Goal: Task Accomplishment & Management: Manage account settings

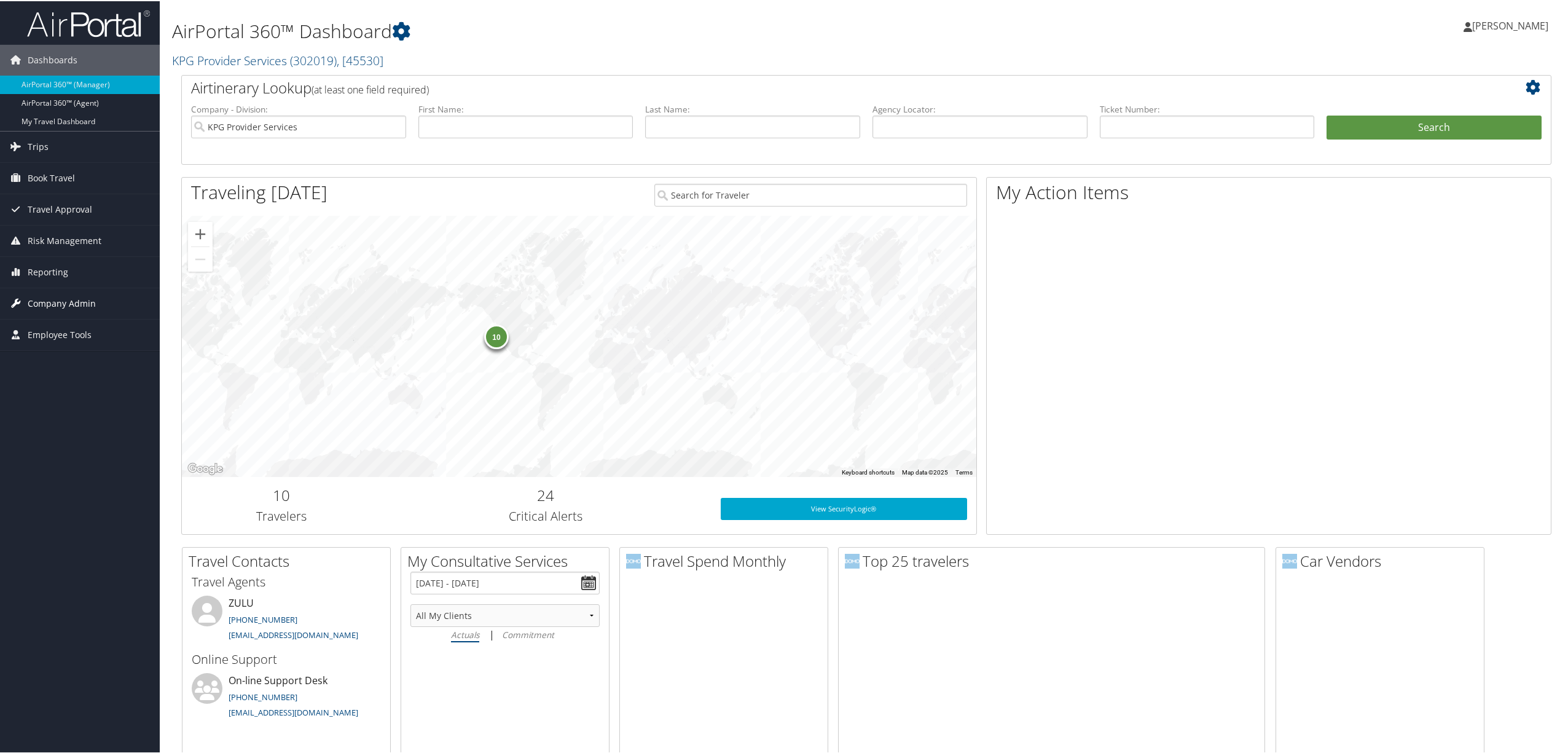
click at [72, 300] on span "Company Admin" at bounding box center [61, 302] width 68 height 31
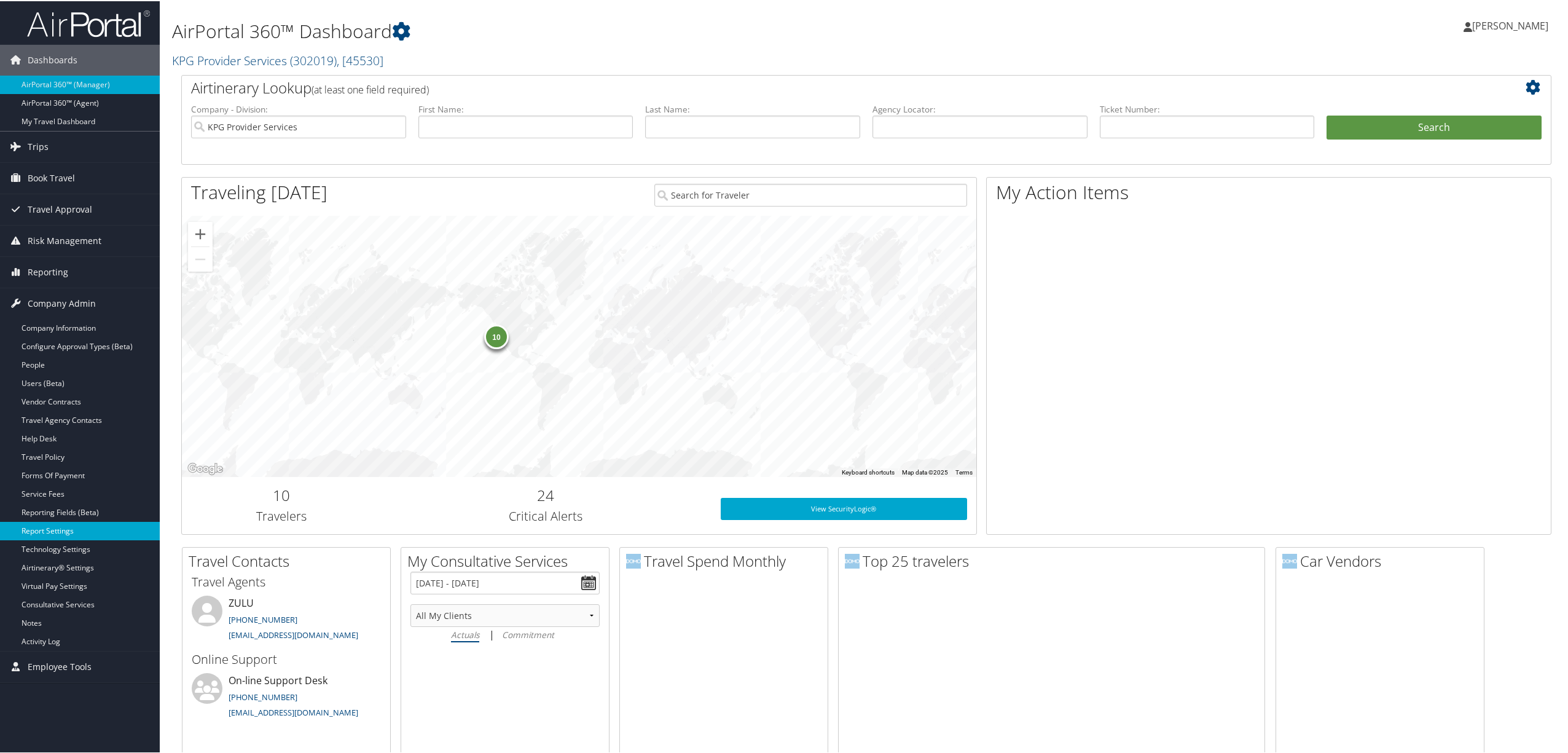
click at [78, 529] on link "Report Settings" at bounding box center [80, 530] width 160 height 18
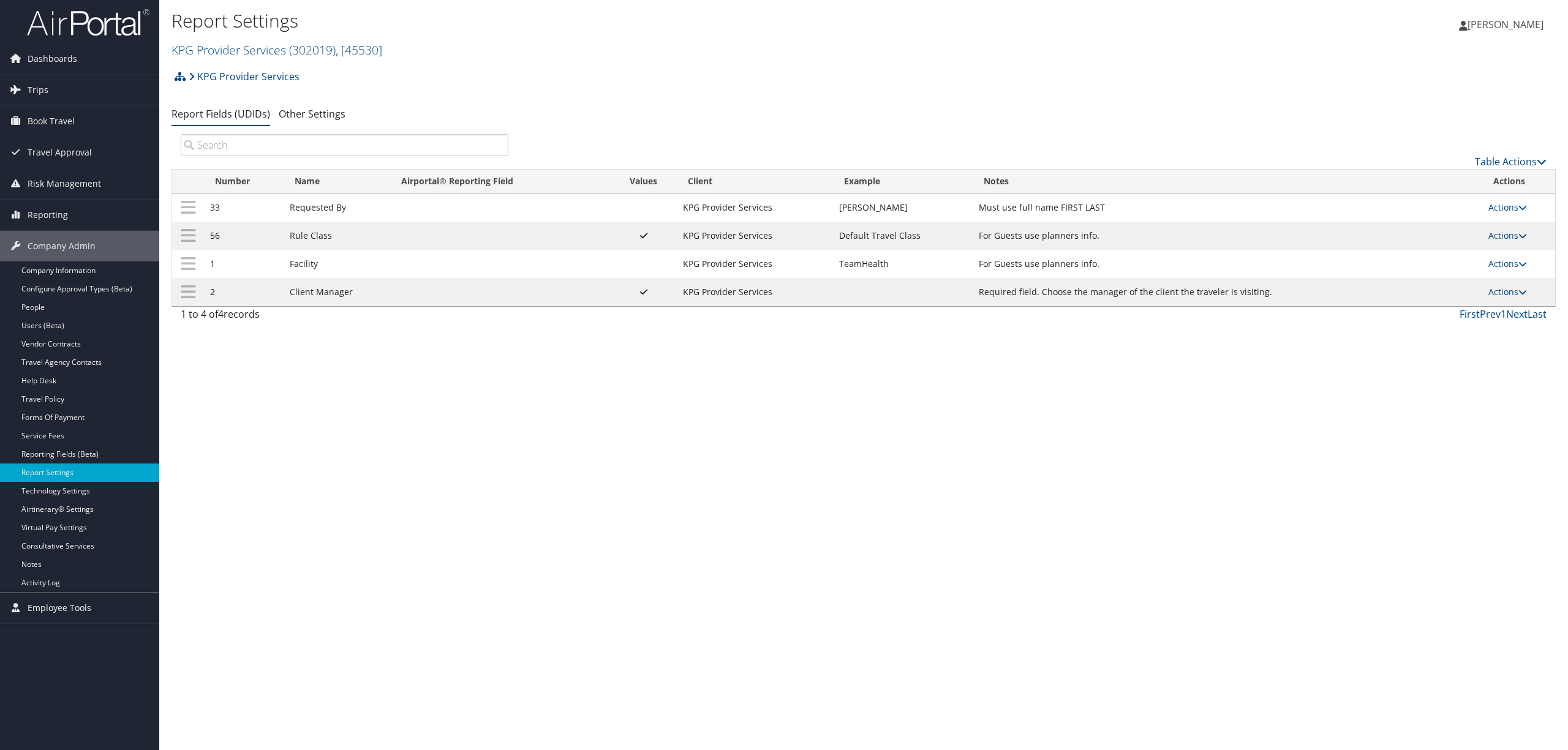
click at [272, 151] on input "search" at bounding box center [344, 145] width 328 height 22
click at [366, 42] on span ", [ 45530 ]" at bounding box center [358, 50] width 46 height 16
click at [270, 69] on input "search" at bounding box center [252, 73] width 161 height 23
type input "mplt"
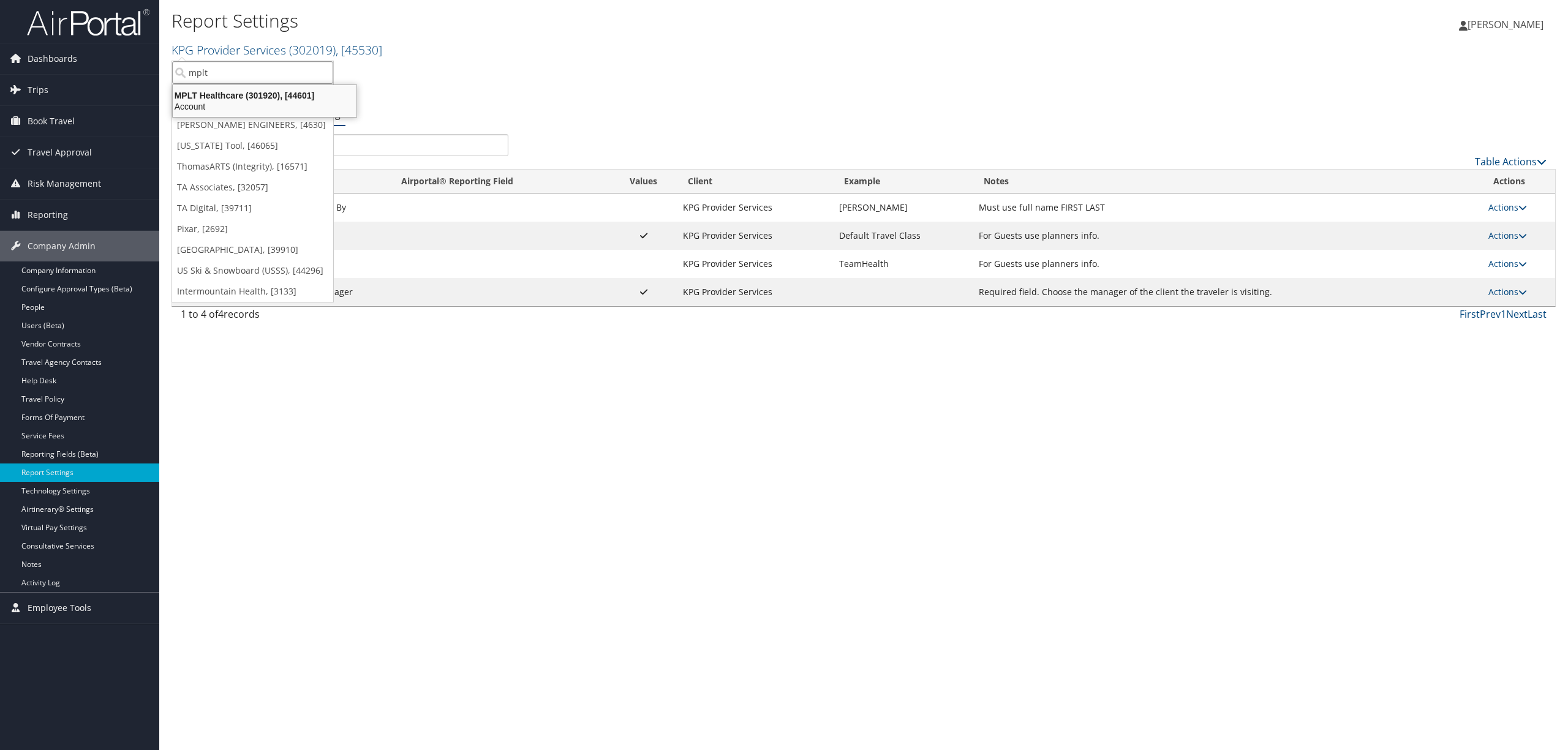
click at [293, 103] on div "Account" at bounding box center [265, 106] width 199 height 11
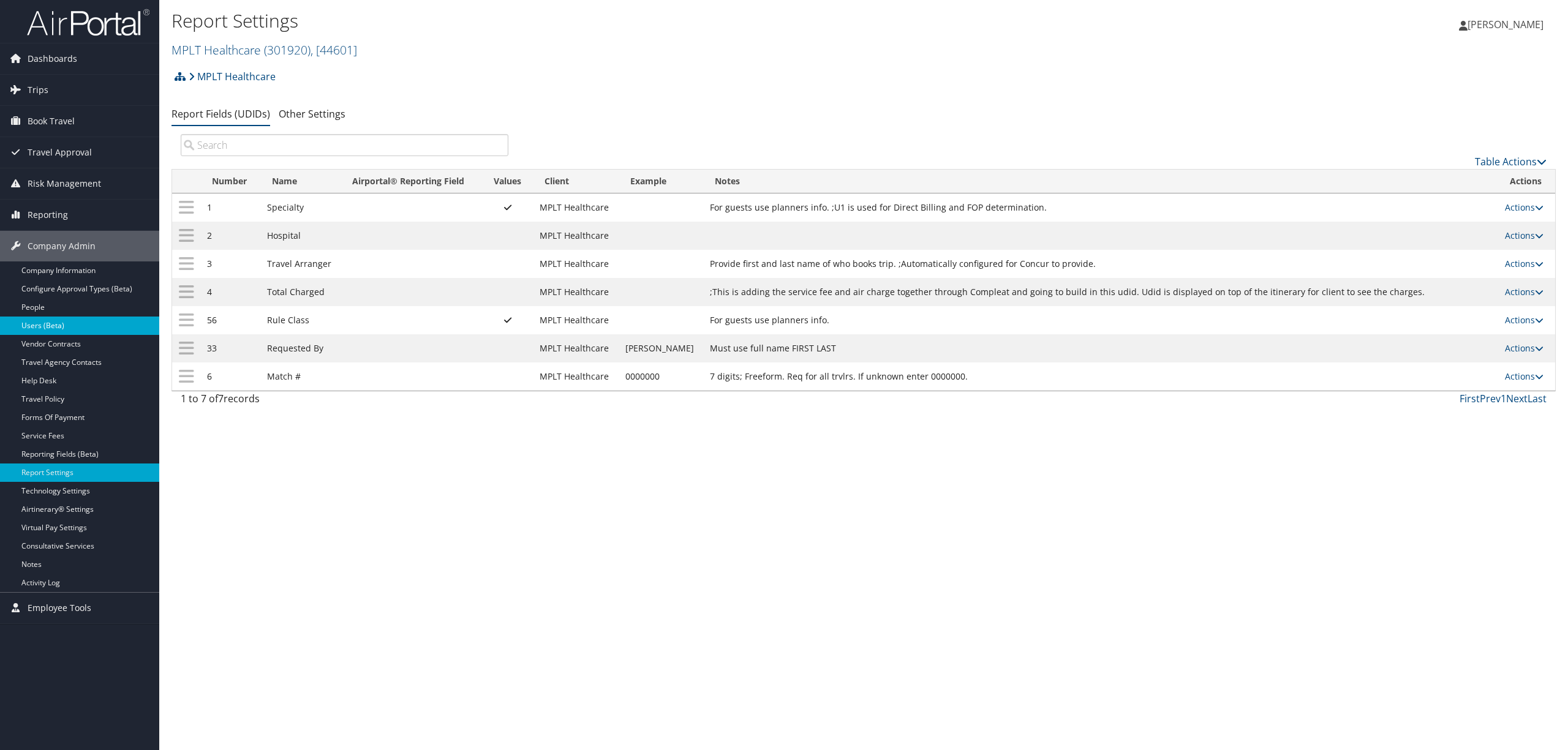
click at [58, 323] on link "Users (Beta)" at bounding box center [79, 325] width 159 height 18
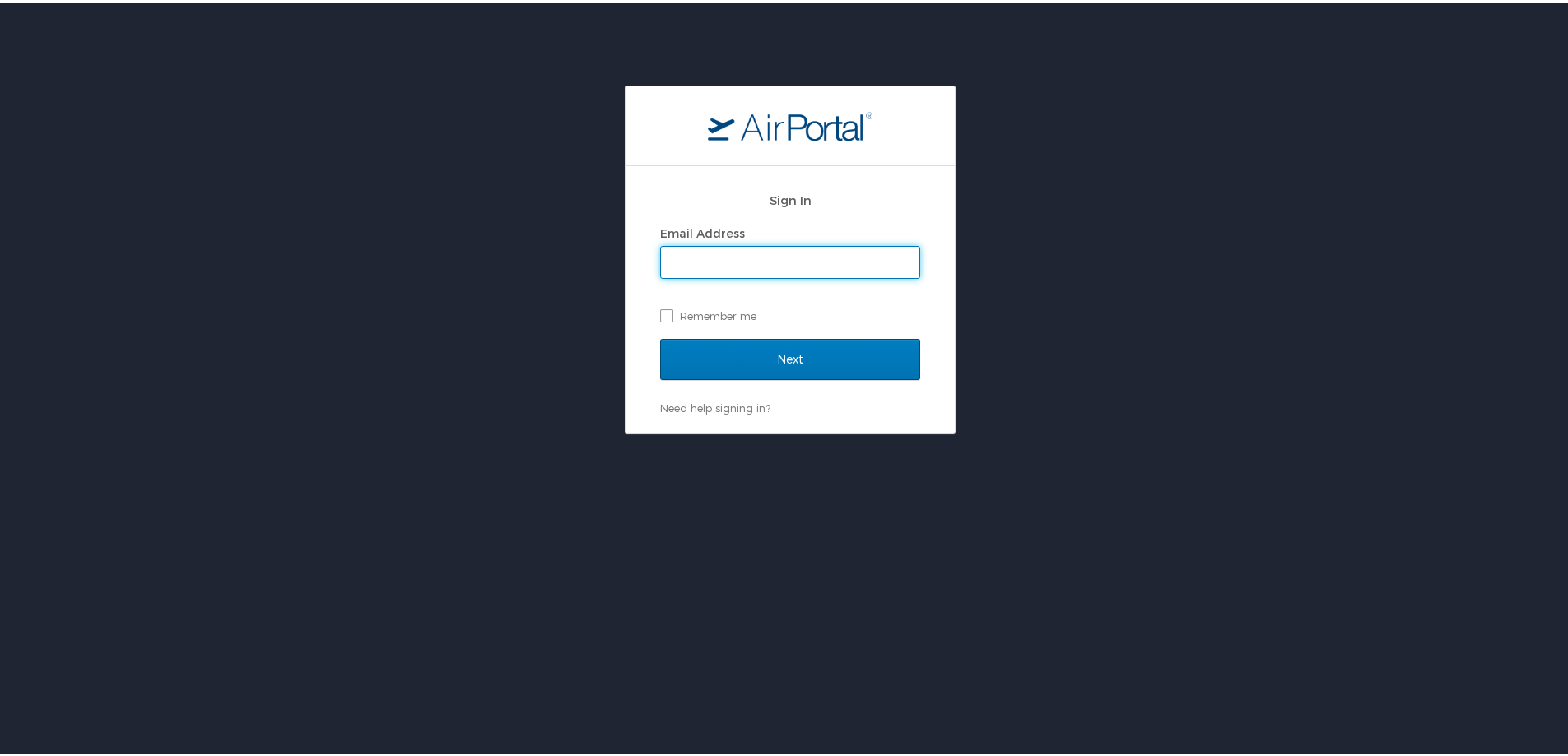
type input "[PERSON_NAME][EMAIL_ADDRESS][DOMAIN_NAME]"
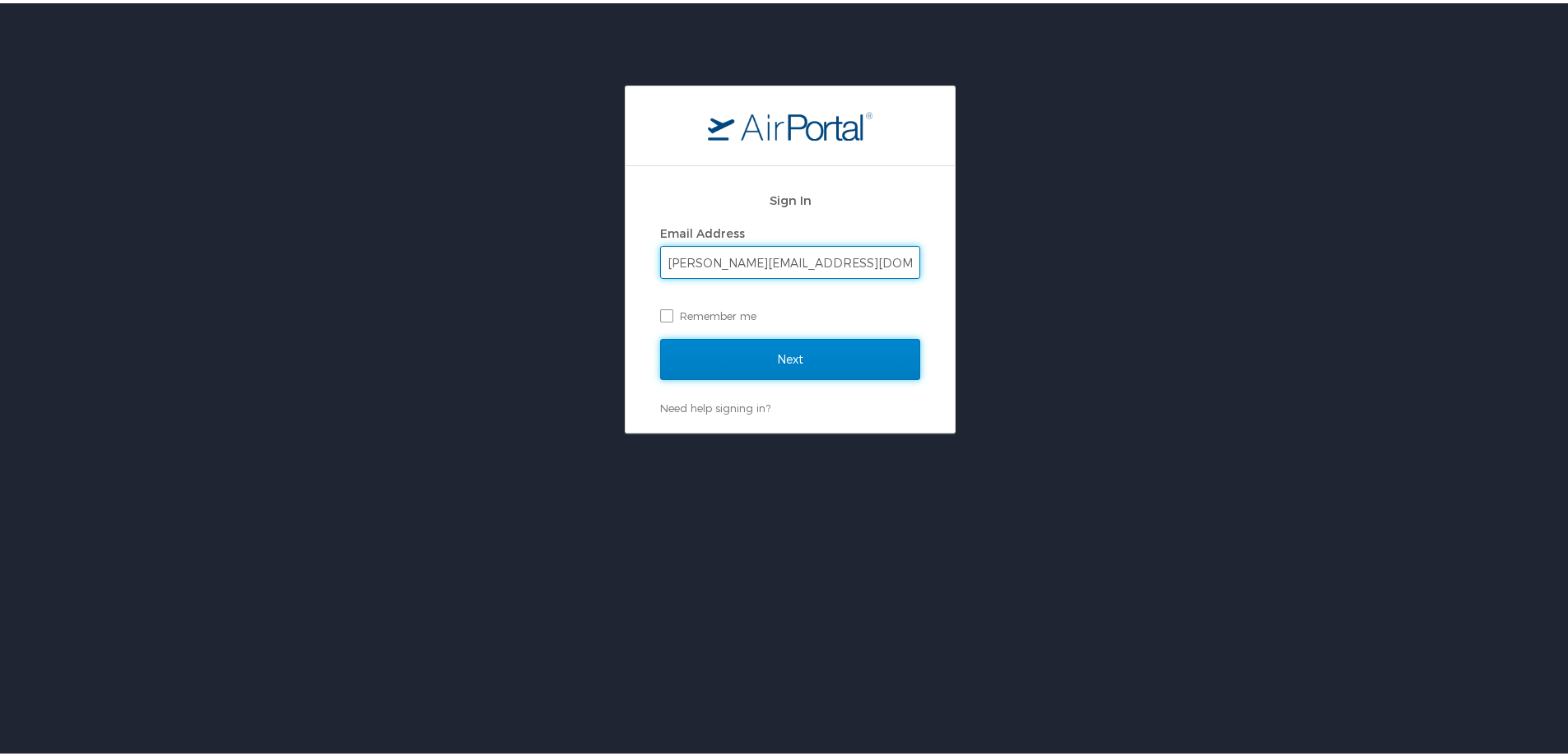
click at [714, 352] on input "Next" at bounding box center [790, 356] width 260 height 41
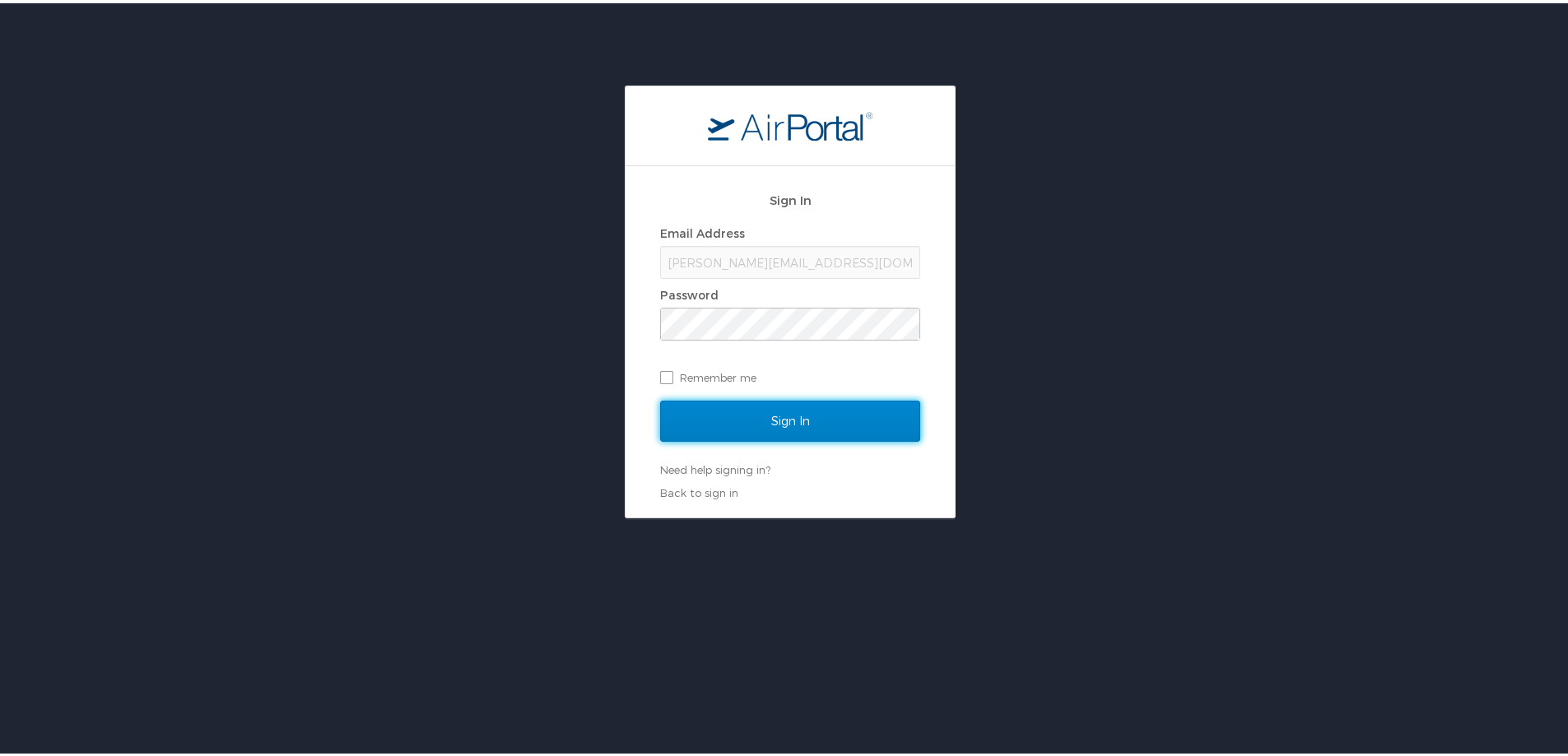
click at [749, 409] on input "Sign In" at bounding box center [790, 418] width 260 height 41
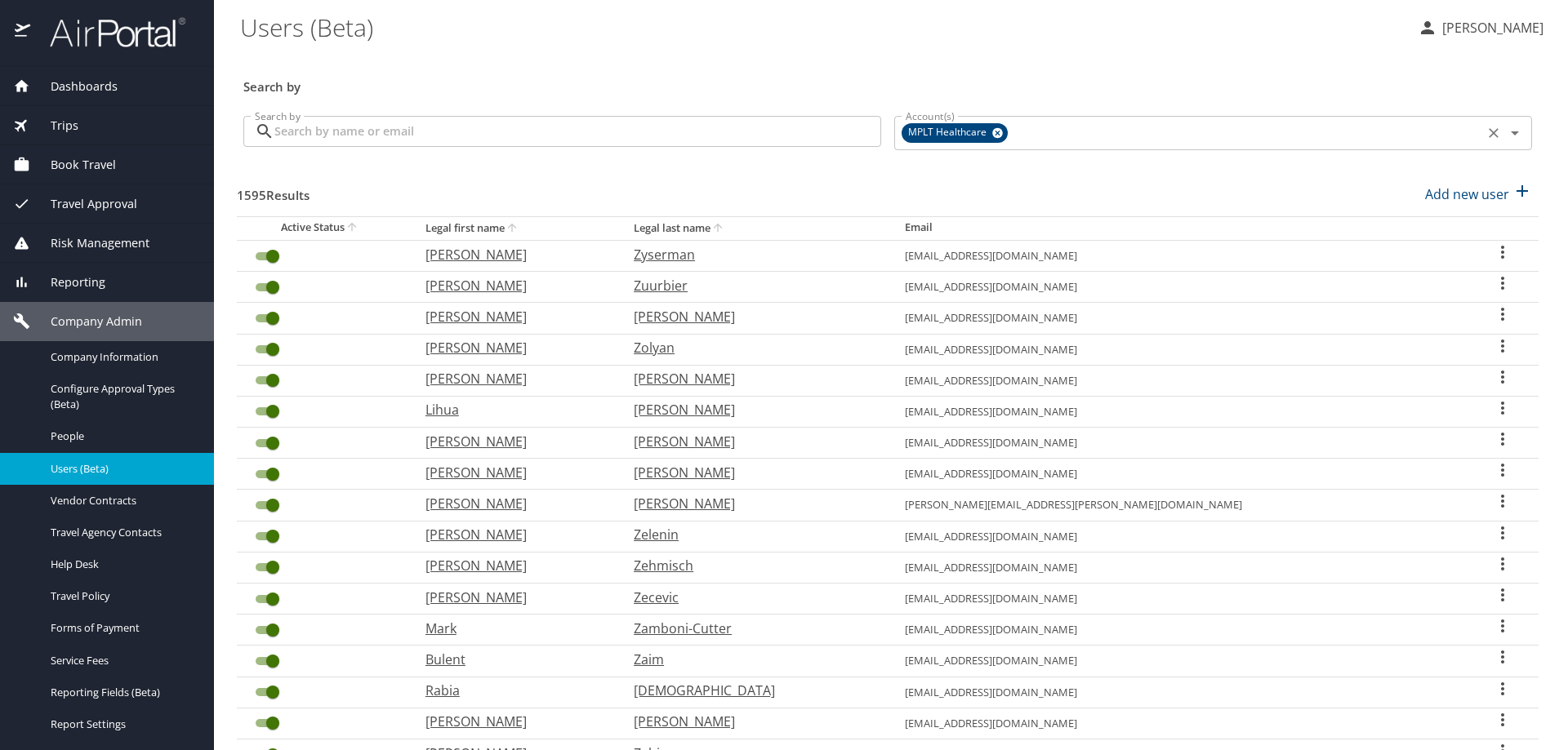
click at [991, 130] on icon at bounding box center [997, 133] width 12 height 18
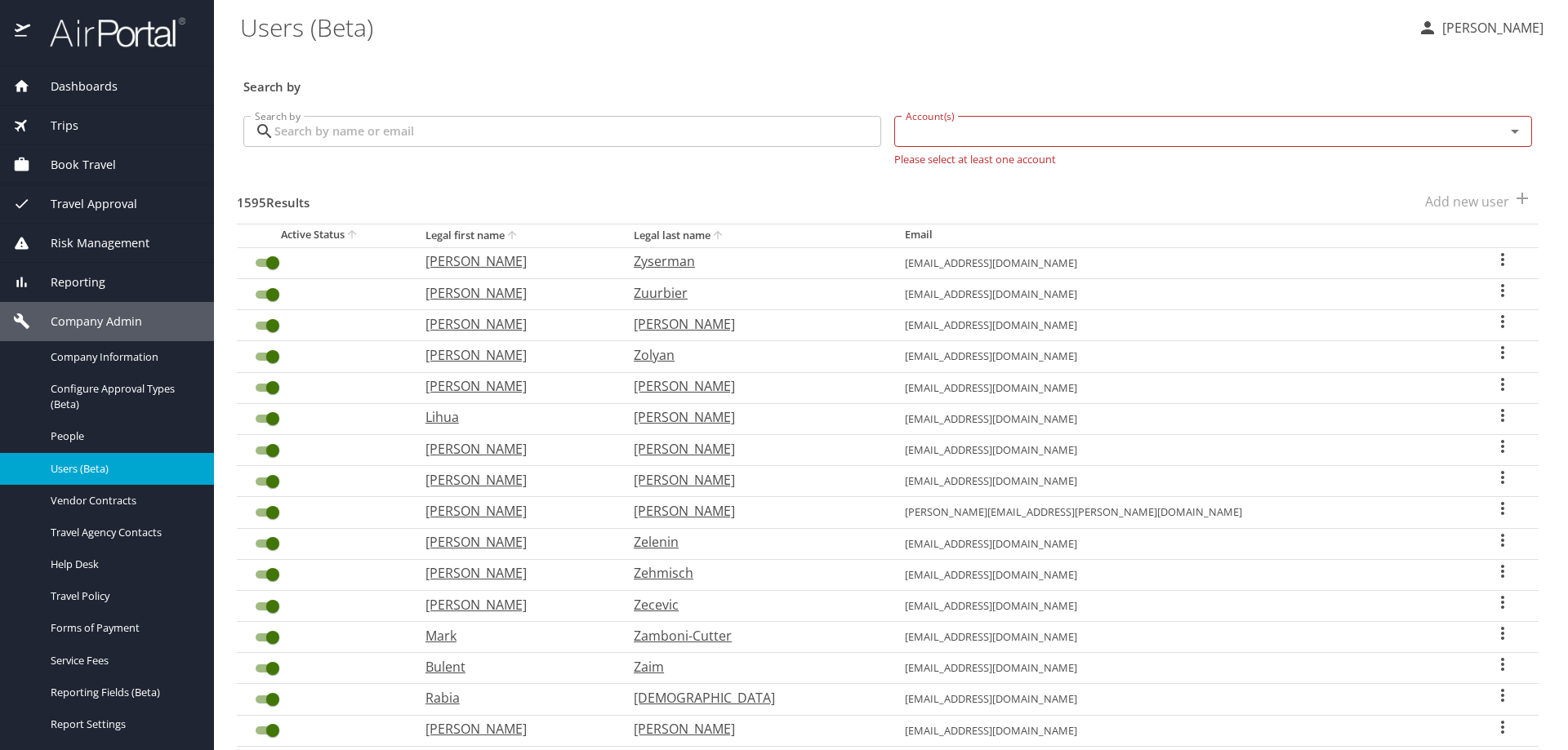
click at [995, 134] on input "Account(s)" at bounding box center [1189, 131] width 580 height 21
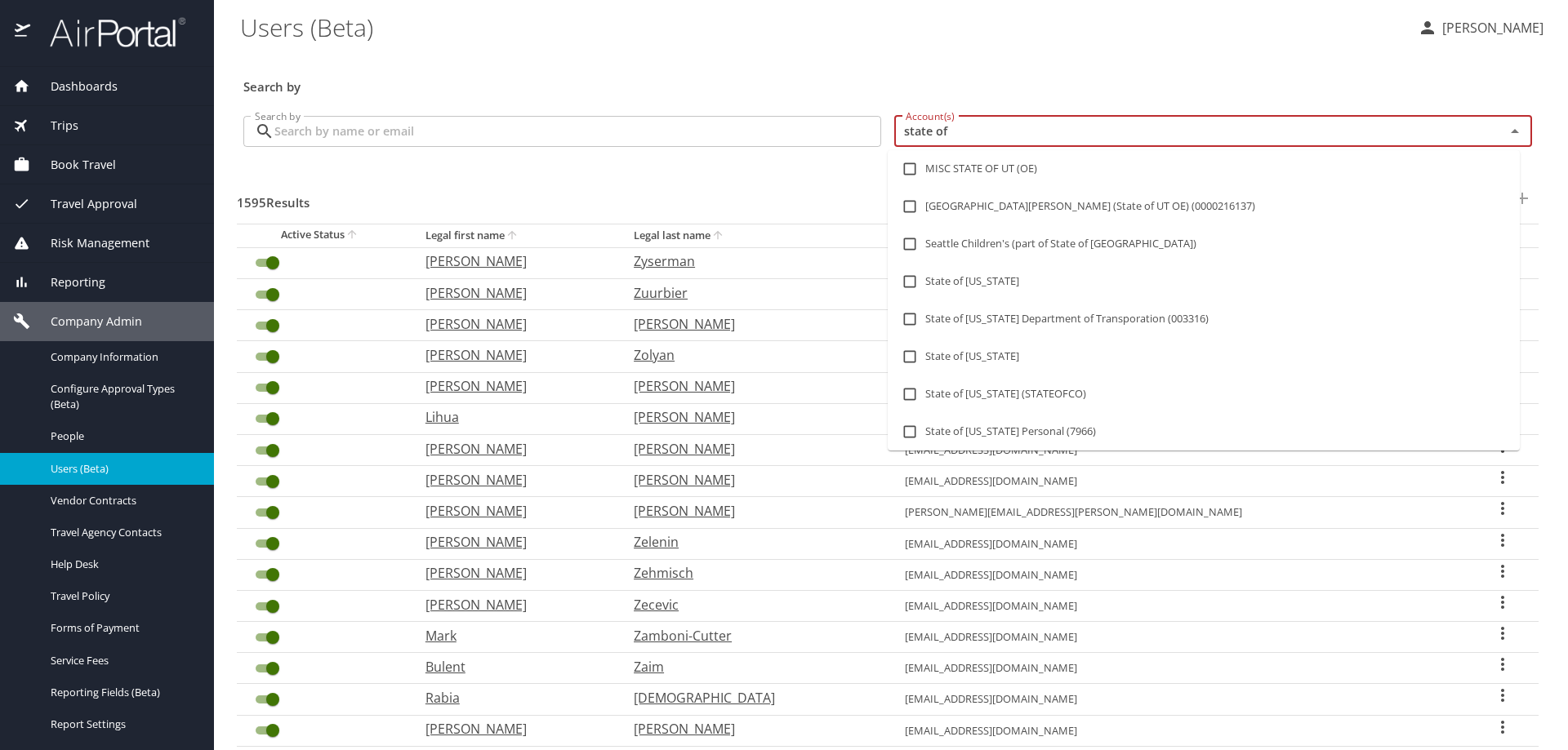
type input "state of l"
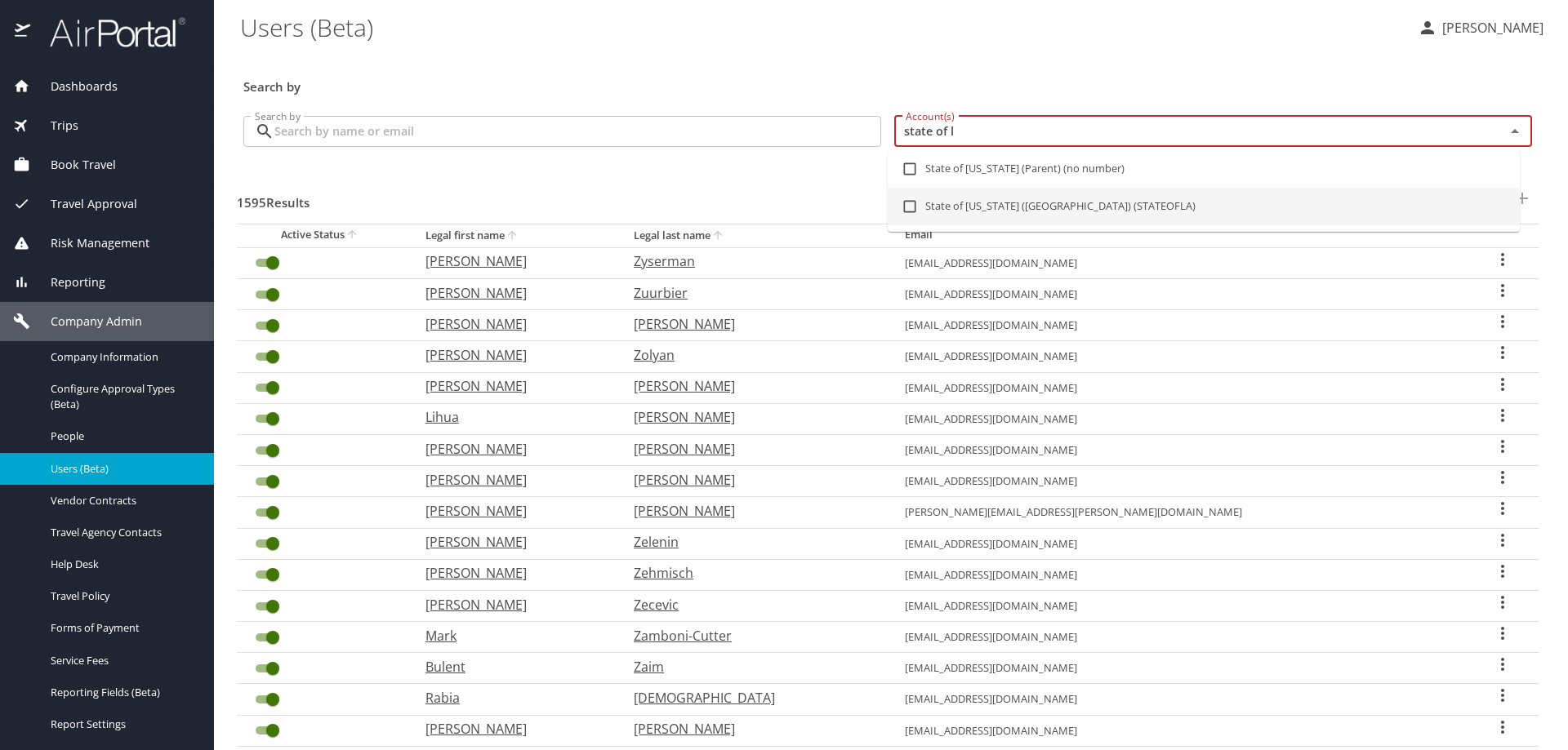
click at [907, 206] on input "checkbox" at bounding box center [909, 206] width 31 height 31
checkbox input "true"
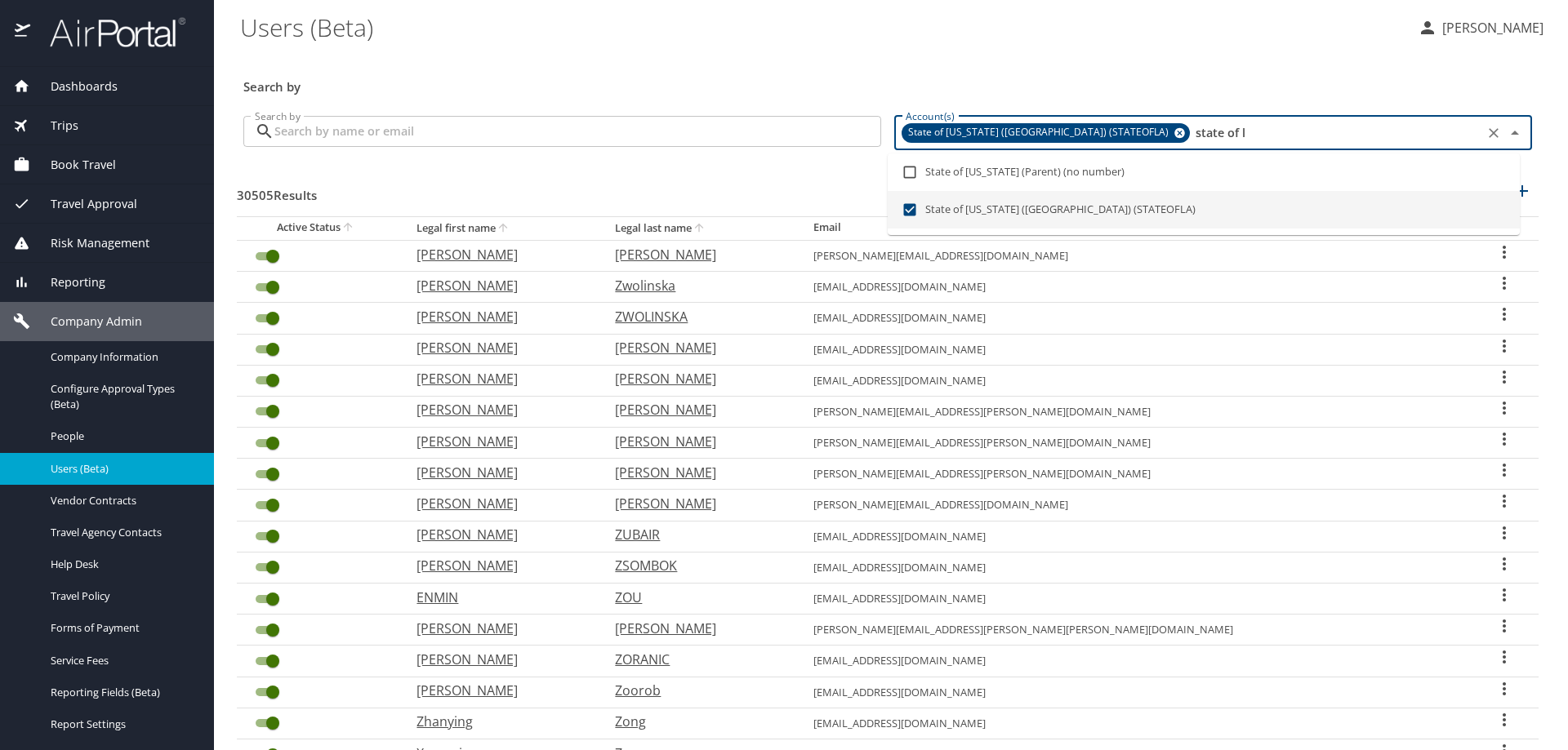
type input "state of l"
click at [744, 132] on input "Search by" at bounding box center [577, 131] width 606 height 31
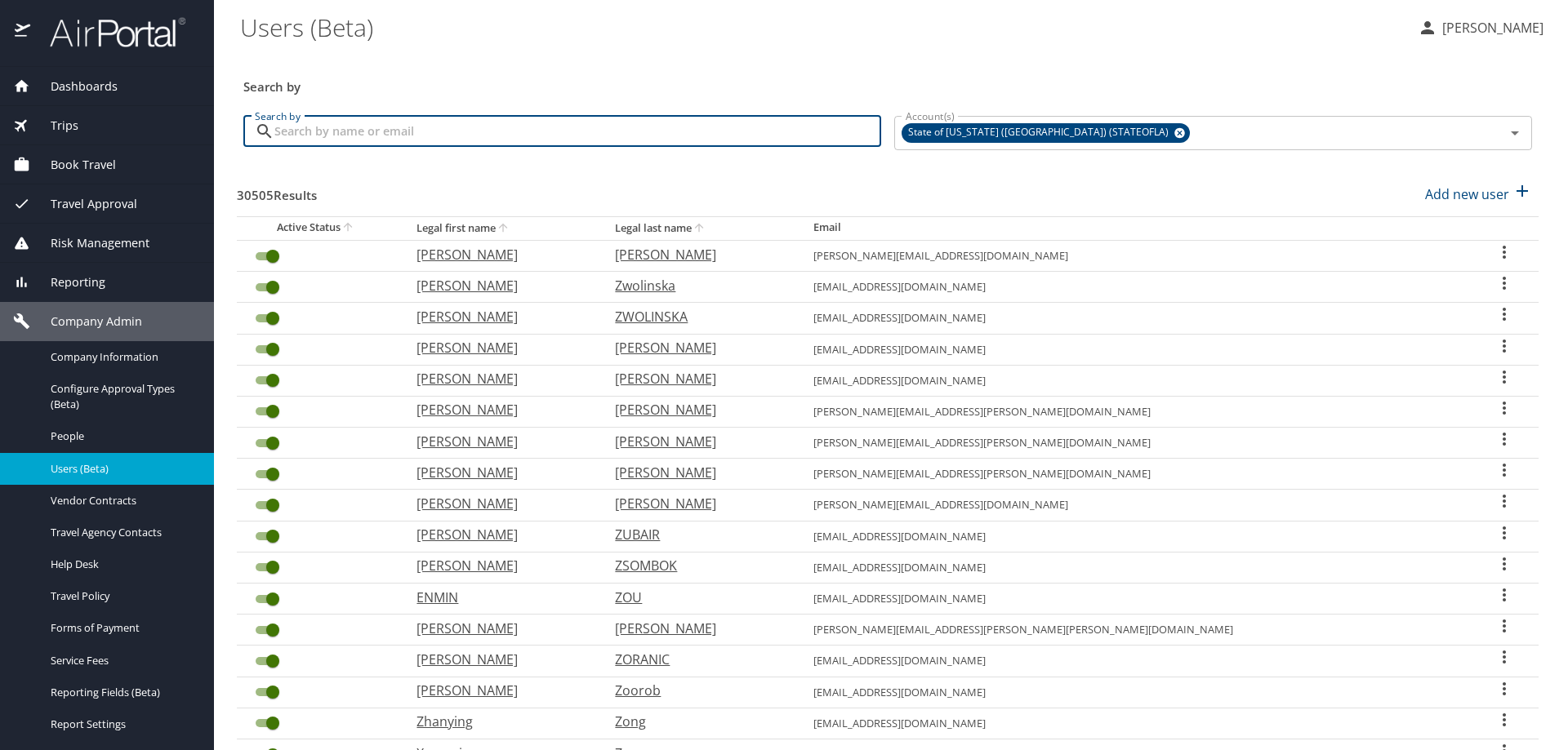
paste input "[EMAIL_ADDRESS][DOMAIN_NAME]"
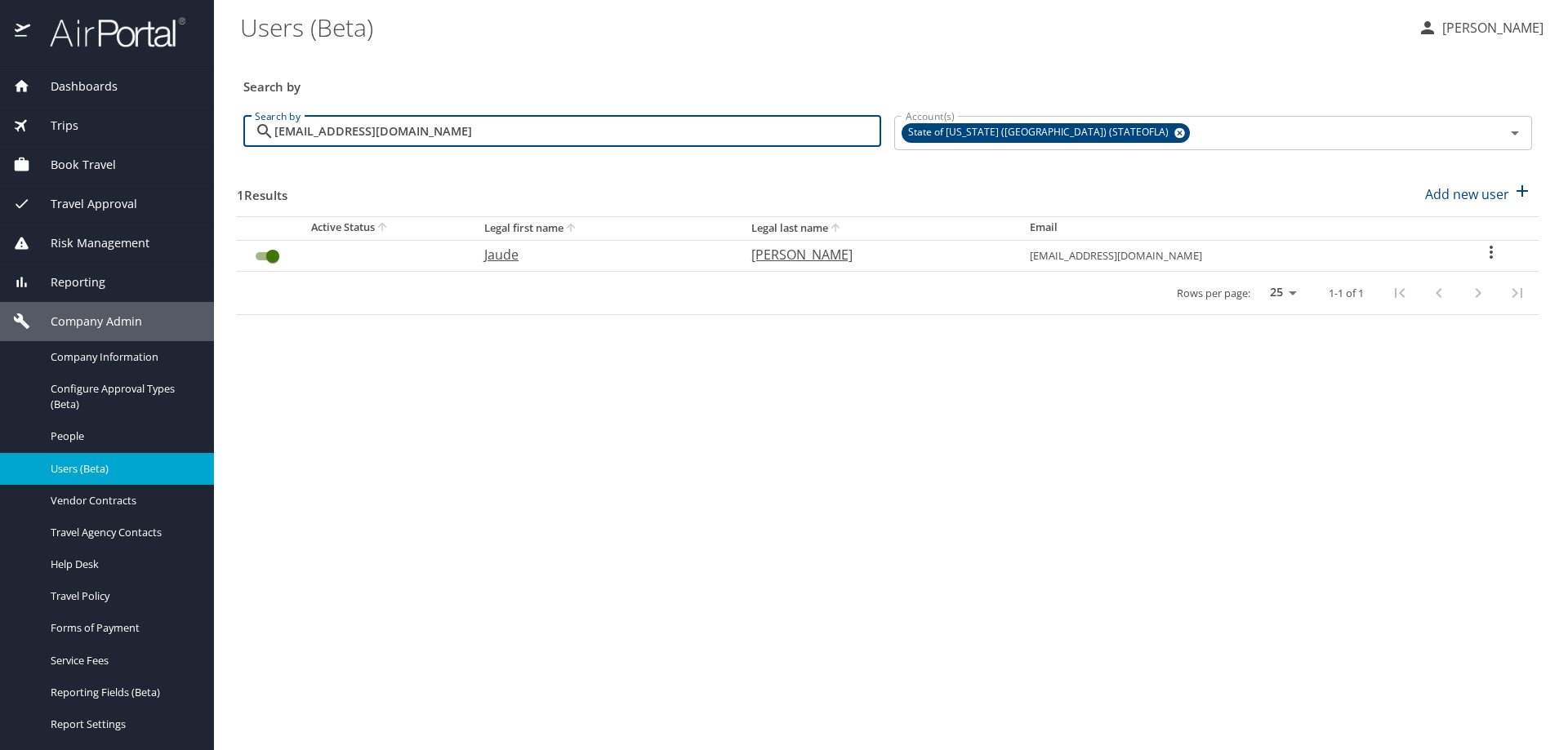
type input "[EMAIL_ADDRESS][DOMAIN_NAME]"
click at [1481, 247] on icon "User Search Table" at bounding box center [1490, 252] width 19 height 19
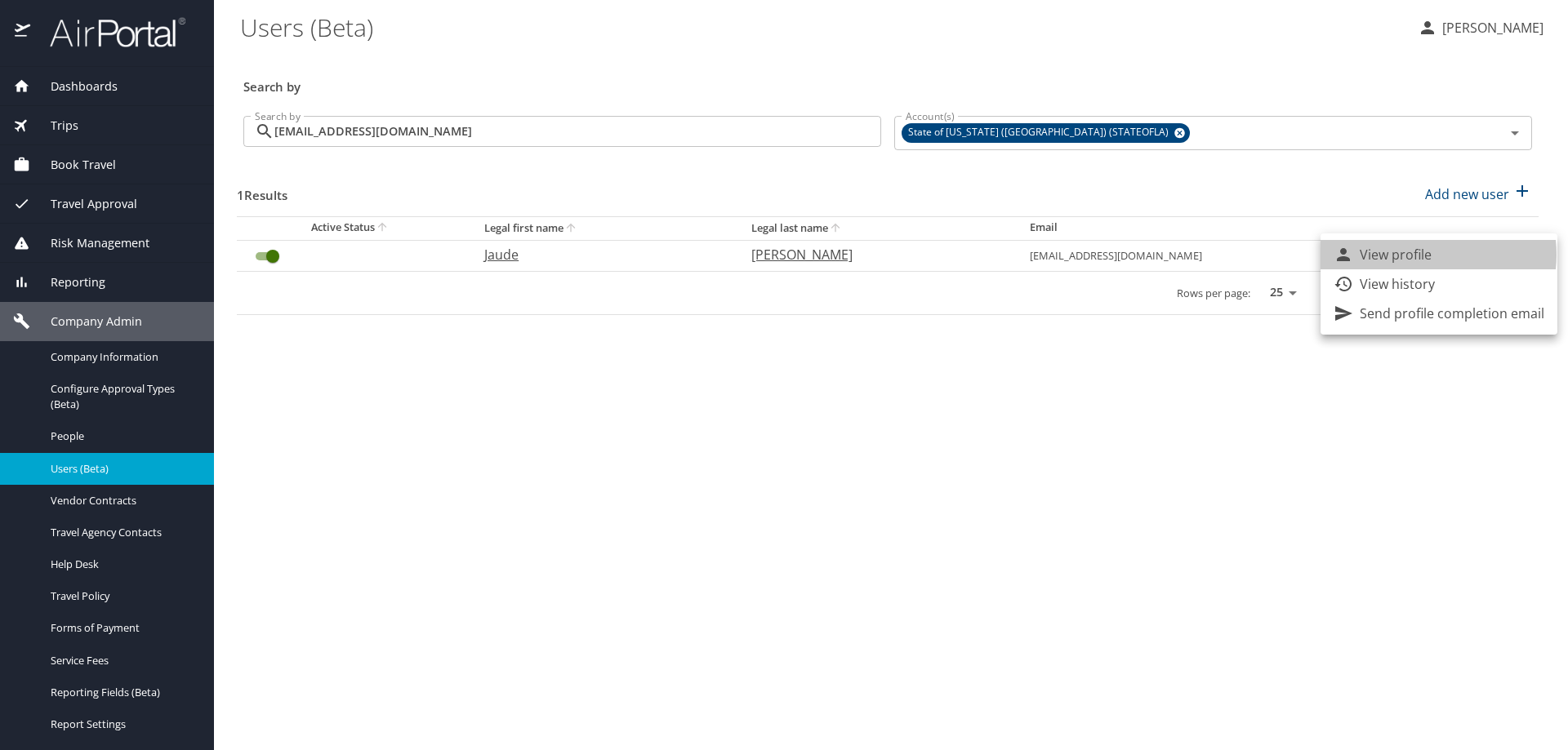
click at [1423, 254] on p "View profile" at bounding box center [1395, 255] width 72 height 19
select select "US"
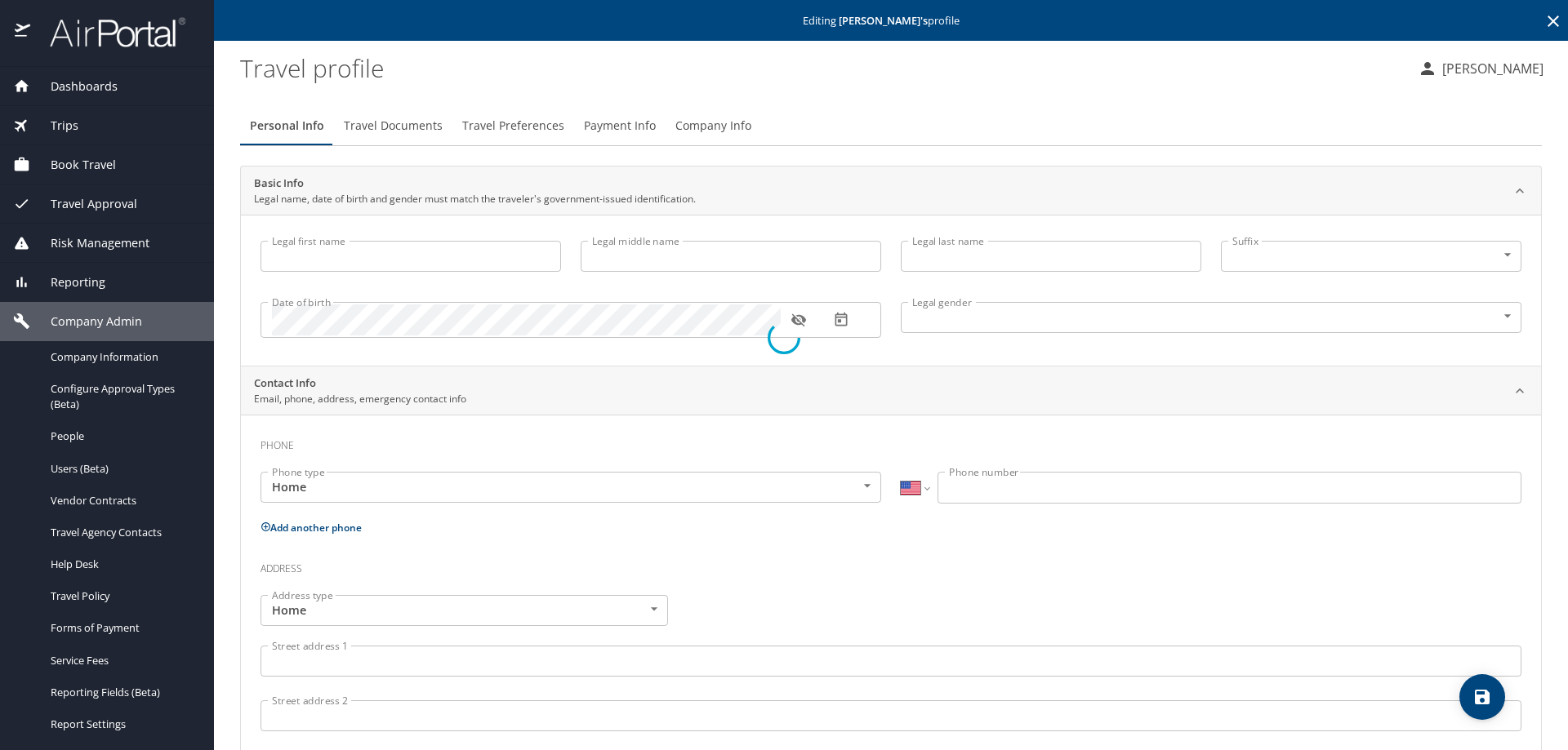
type input "Jaude"
type input "[PERSON_NAME]"
type input "[DEMOGRAPHIC_DATA]"
type input "[PERSON_NAME]"
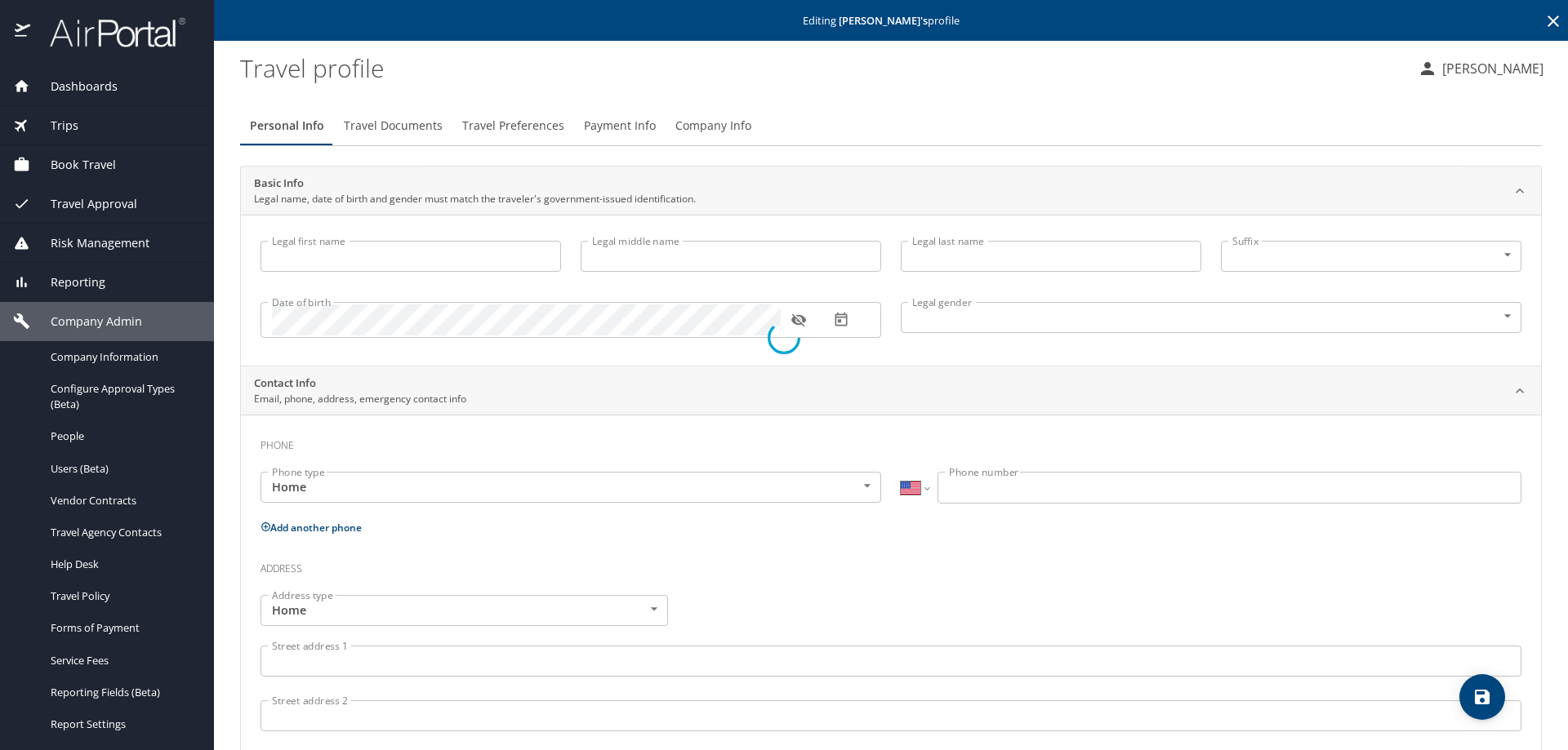
type input "[PHONE_NUMBER]"
type input "[EMAIL_ADDRESS][DOMAIN_NAME]"
select select "US"
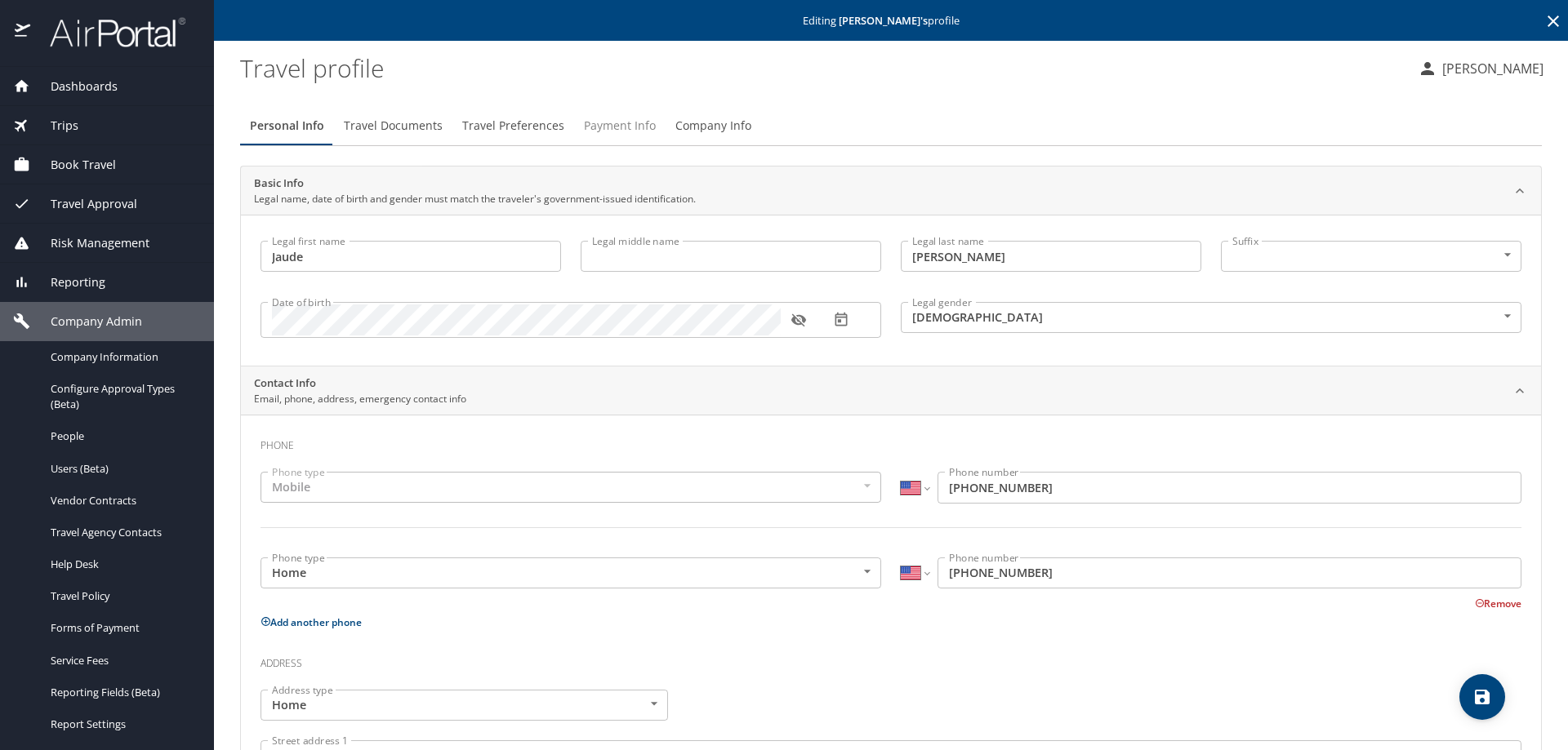
click at [644, 125] on span "Payment Info" at bounding box center [619, 126] width 72 height 20
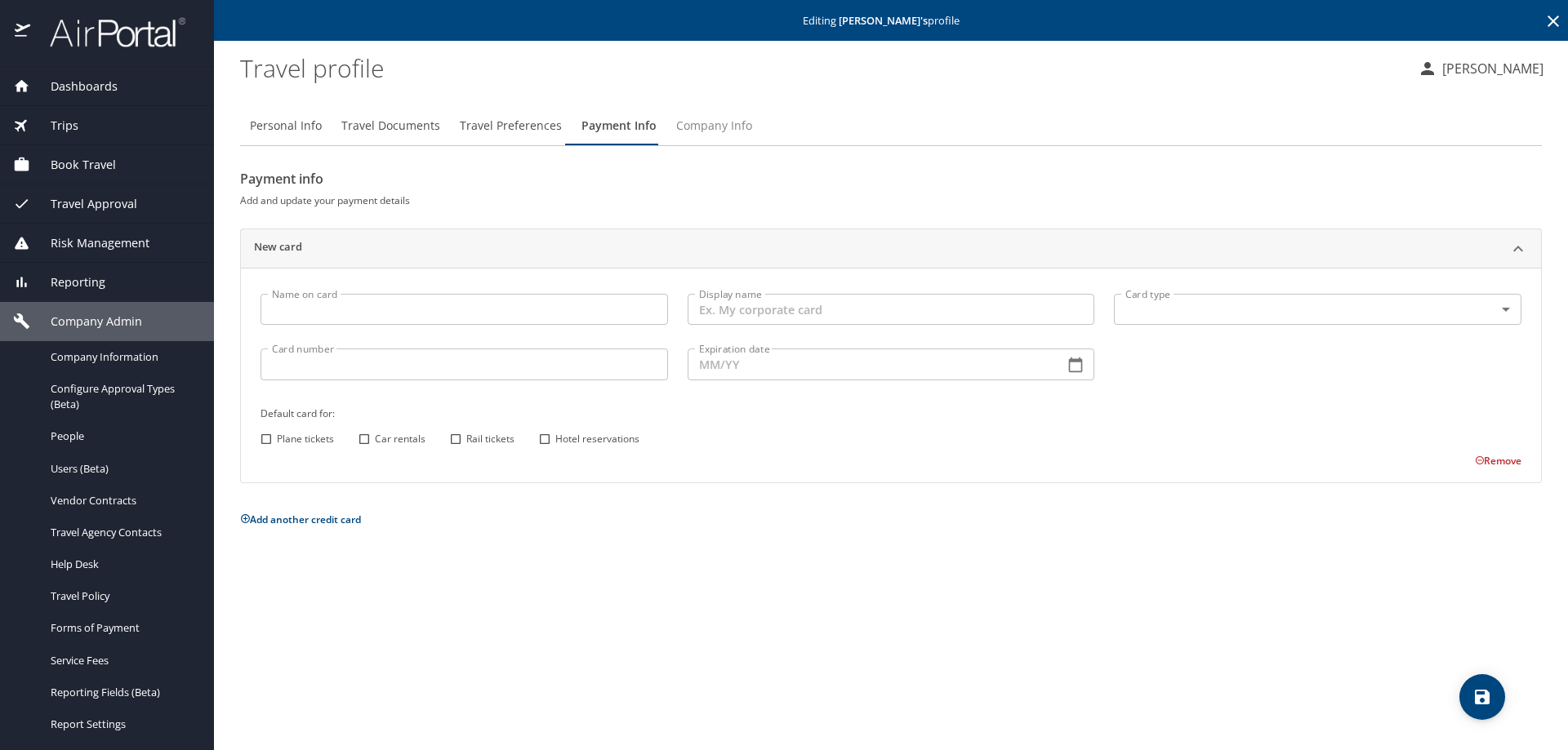
click at [700, 123] on span "Company Info" at bounding box center [714, 126] width 76 height 20
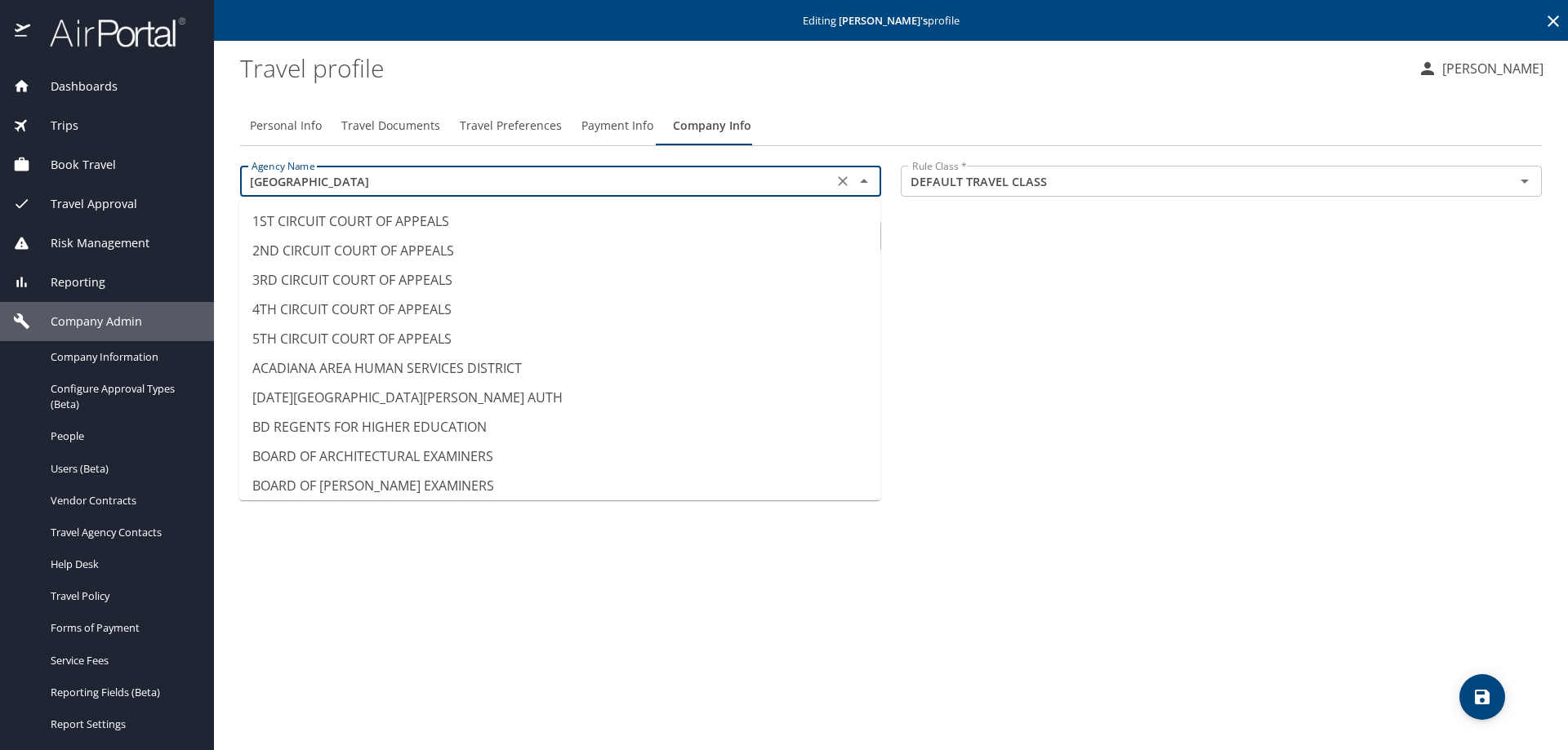
scroll to position [8174, 0]
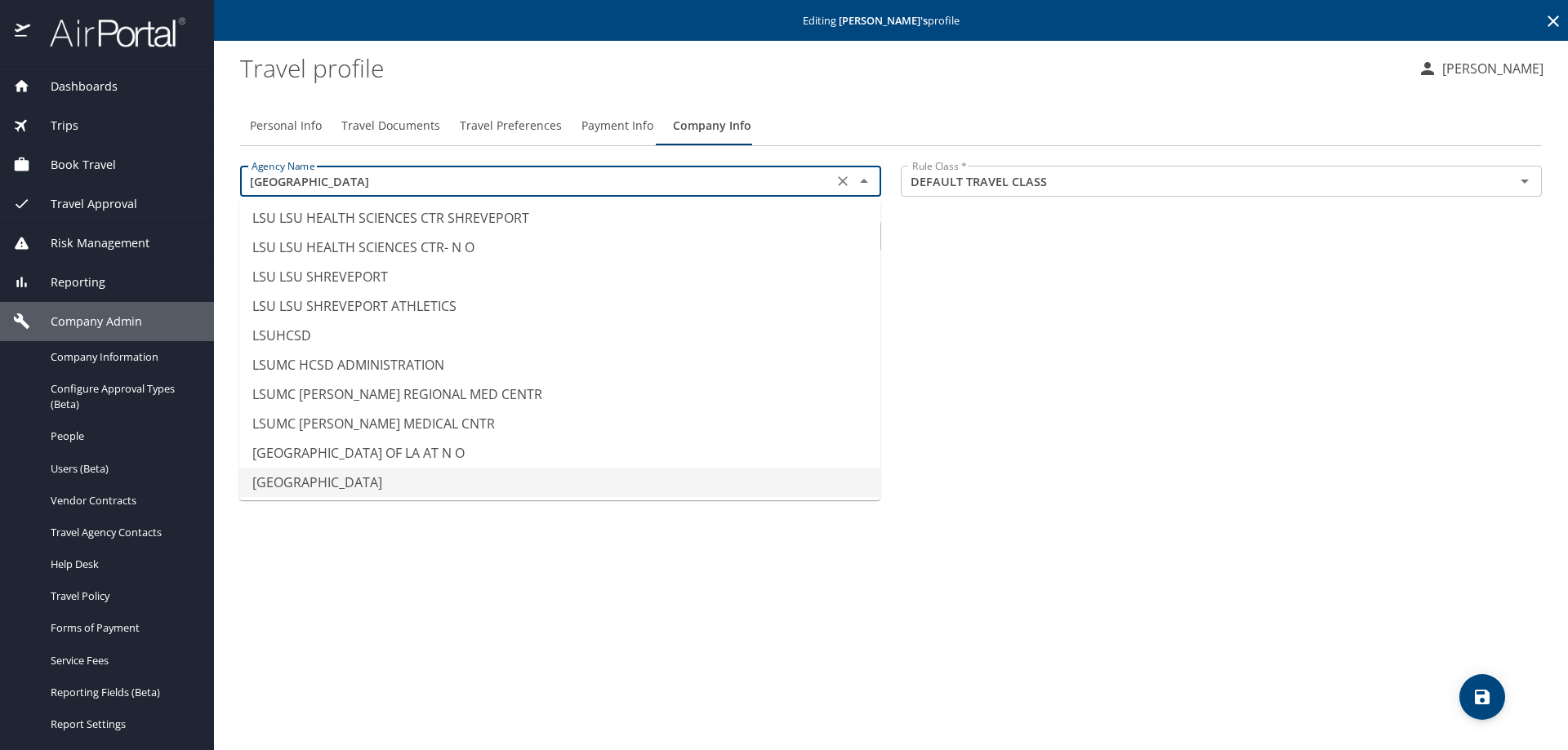
drag, startPoint x: 464, startPoint y: 186, endPoint x: 243, endPoint y: 171, distance: 221.5
click at [240, 172] on div "LSUMC UNIVERSITY MEDICAL CENTER Agency Name" at bounding box center [561, 181] width 641 height 31
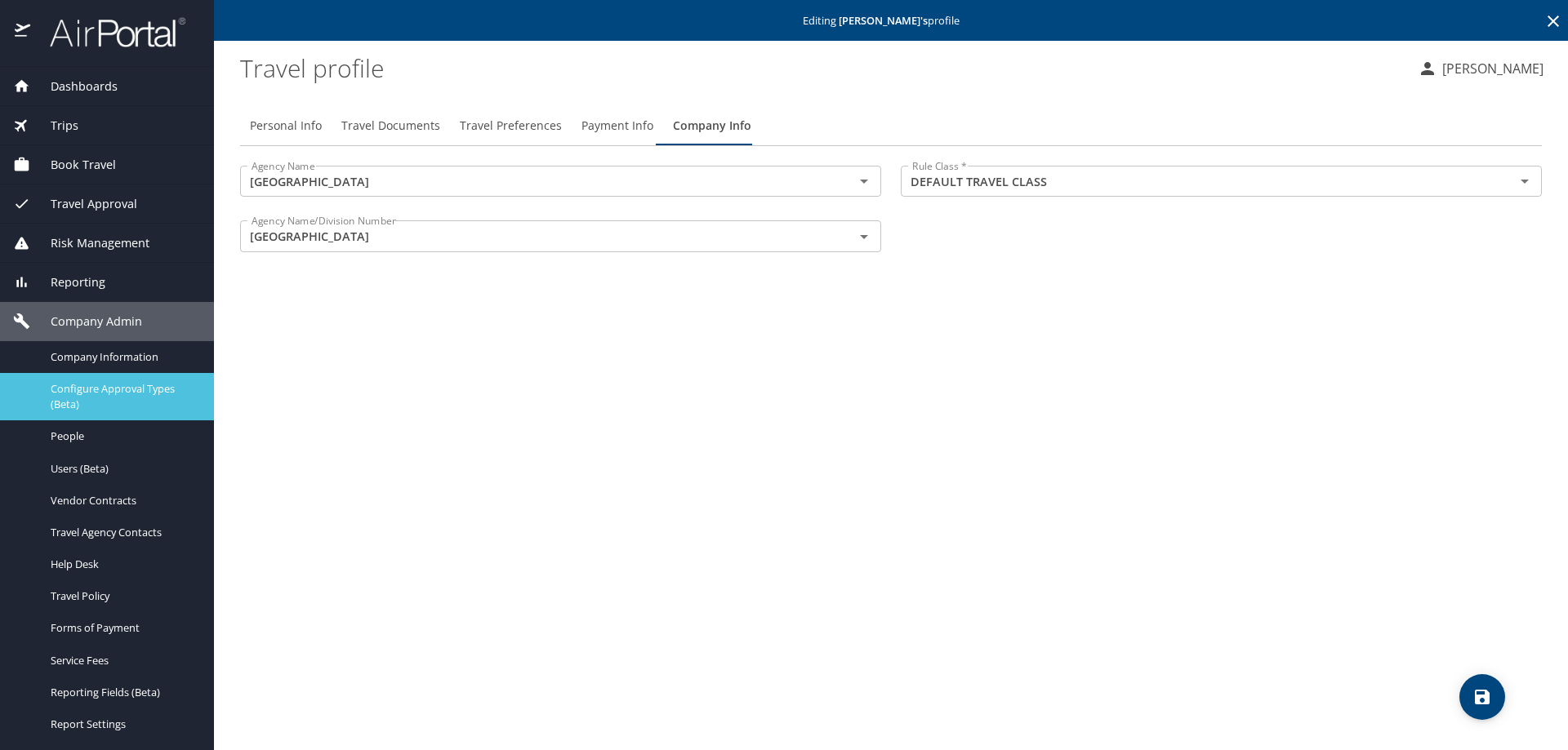
click at [88, 395] on span "Configure Approval Types (Beta)" at bounding box center [123, 397] width 144 height 31
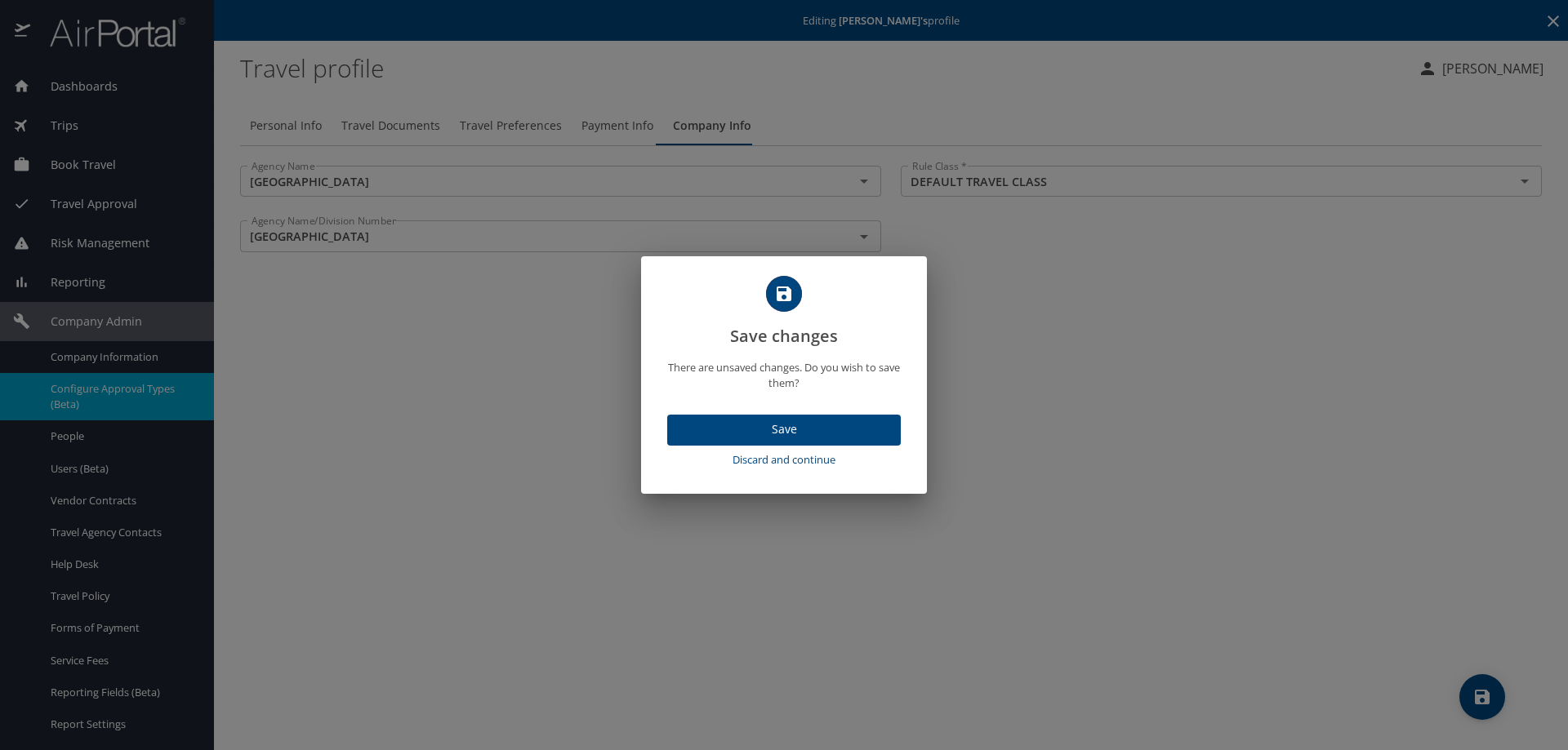
click at [793, 459] on span "Discard and continue" at bounding box center [784, 460] width 221 height 19
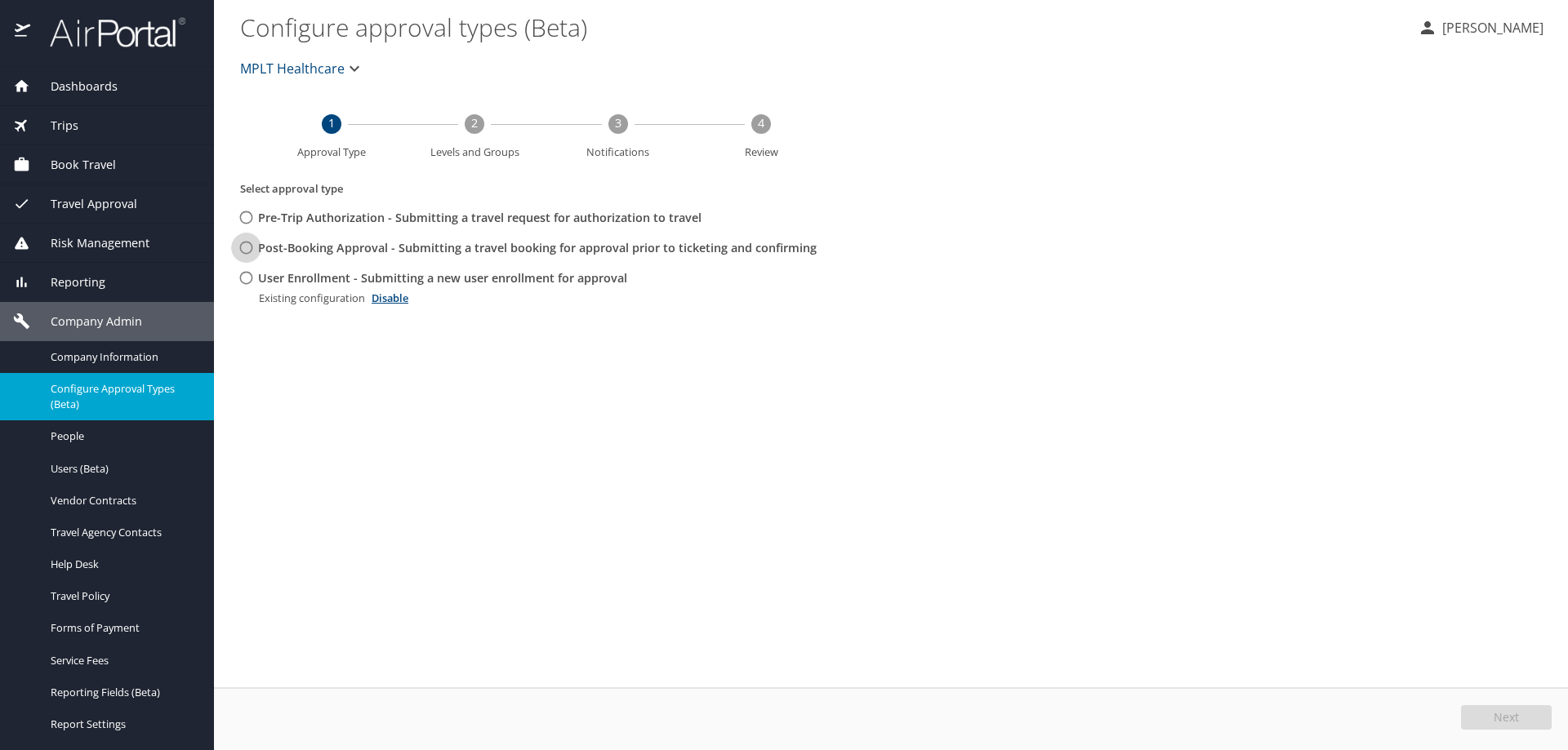
click at [249, 246] on input "Post-Booking Approval - Submitting a travel booking for approval prior to ticke…" at bounding box center [246, 248] width 30 height 30
radio input "true"
click at [1483, 714] on button "Next" at bounding box center [1505, 717] width 90 height 25
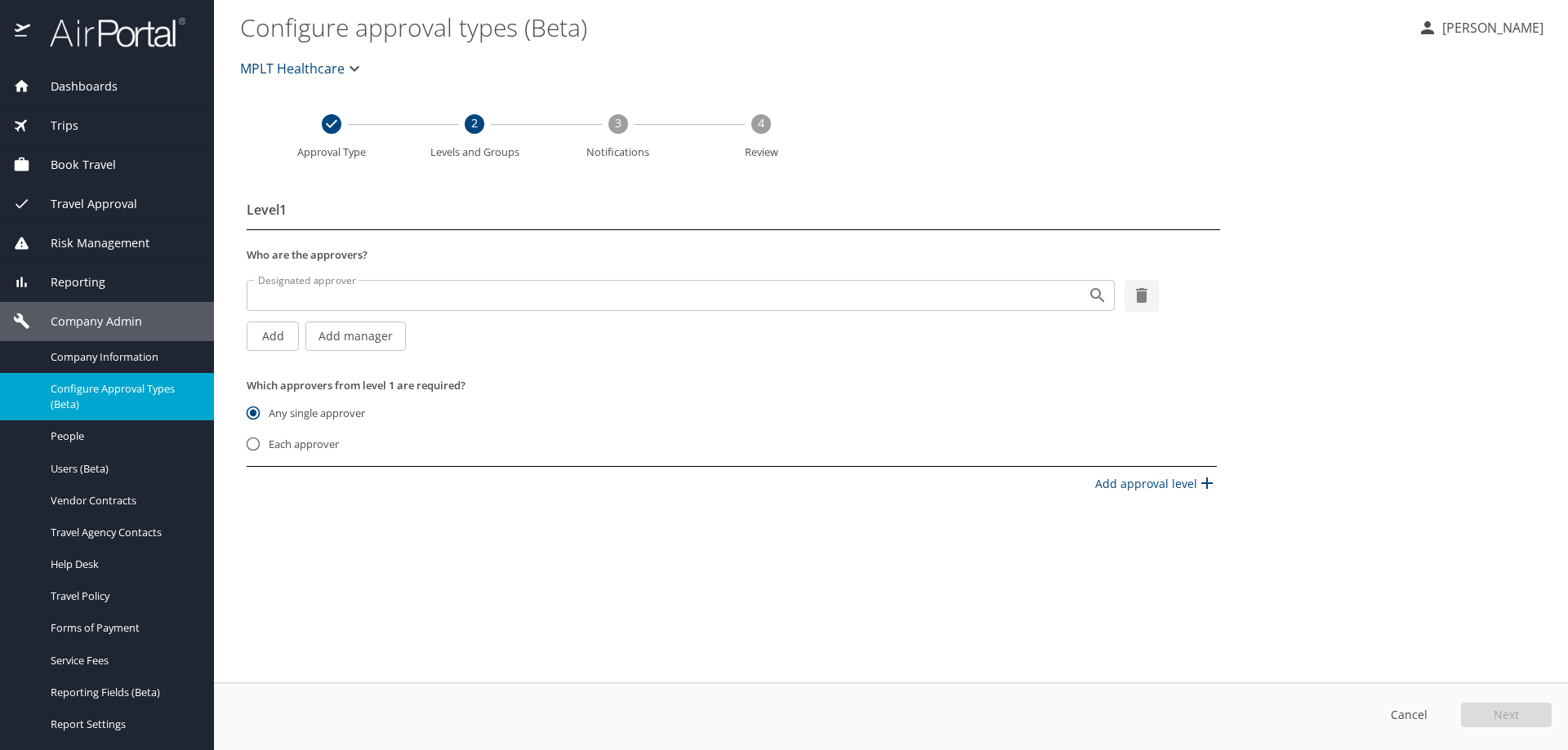
click at [333, 66] on span "MPLT Healthcare" at bounding box center [293, 68] width 105 height 23
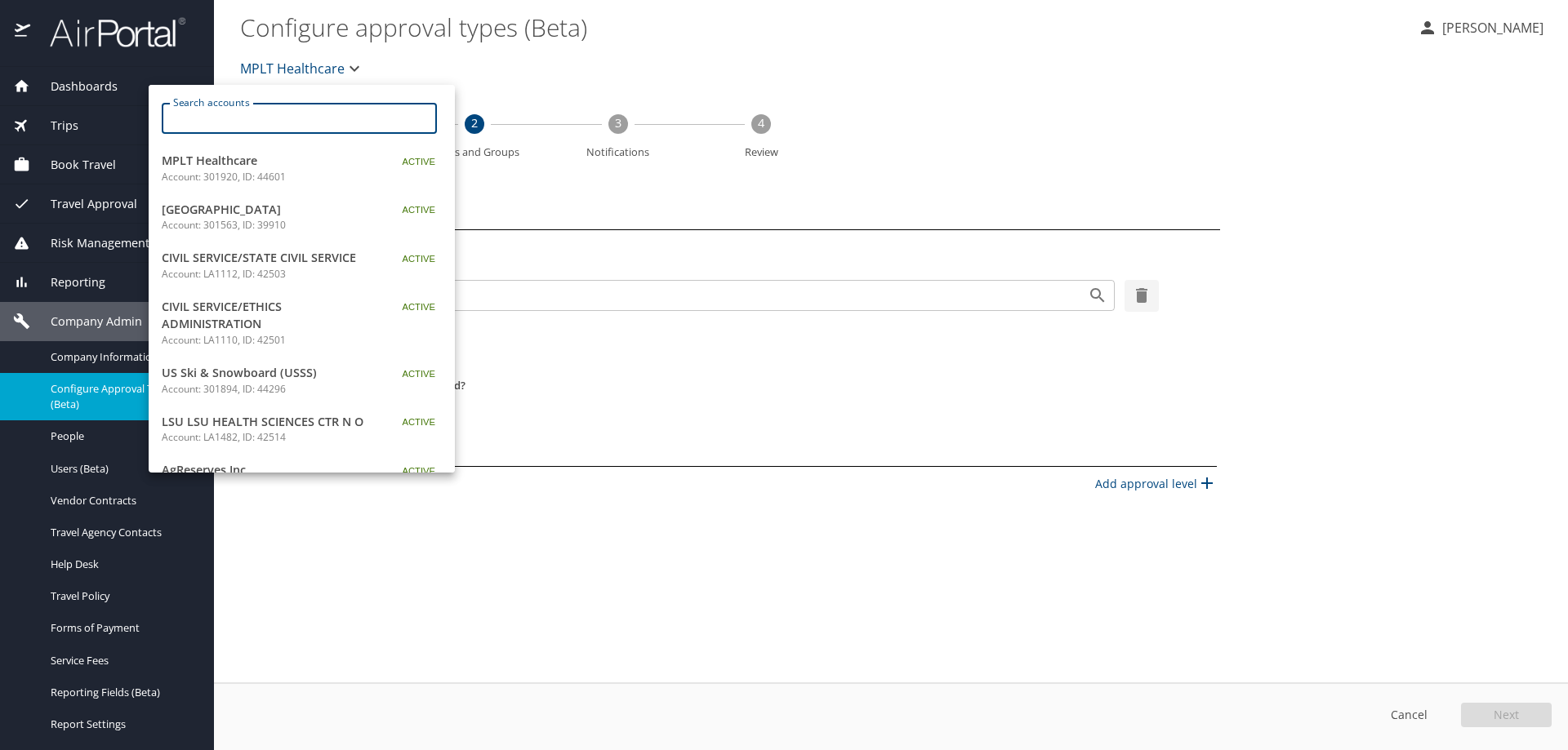
click at [308, 120] on input "Search accounts" at bounding box center [304, 118] width 265 height 31
paste input "[GEOGRAPHIC_DATA]"
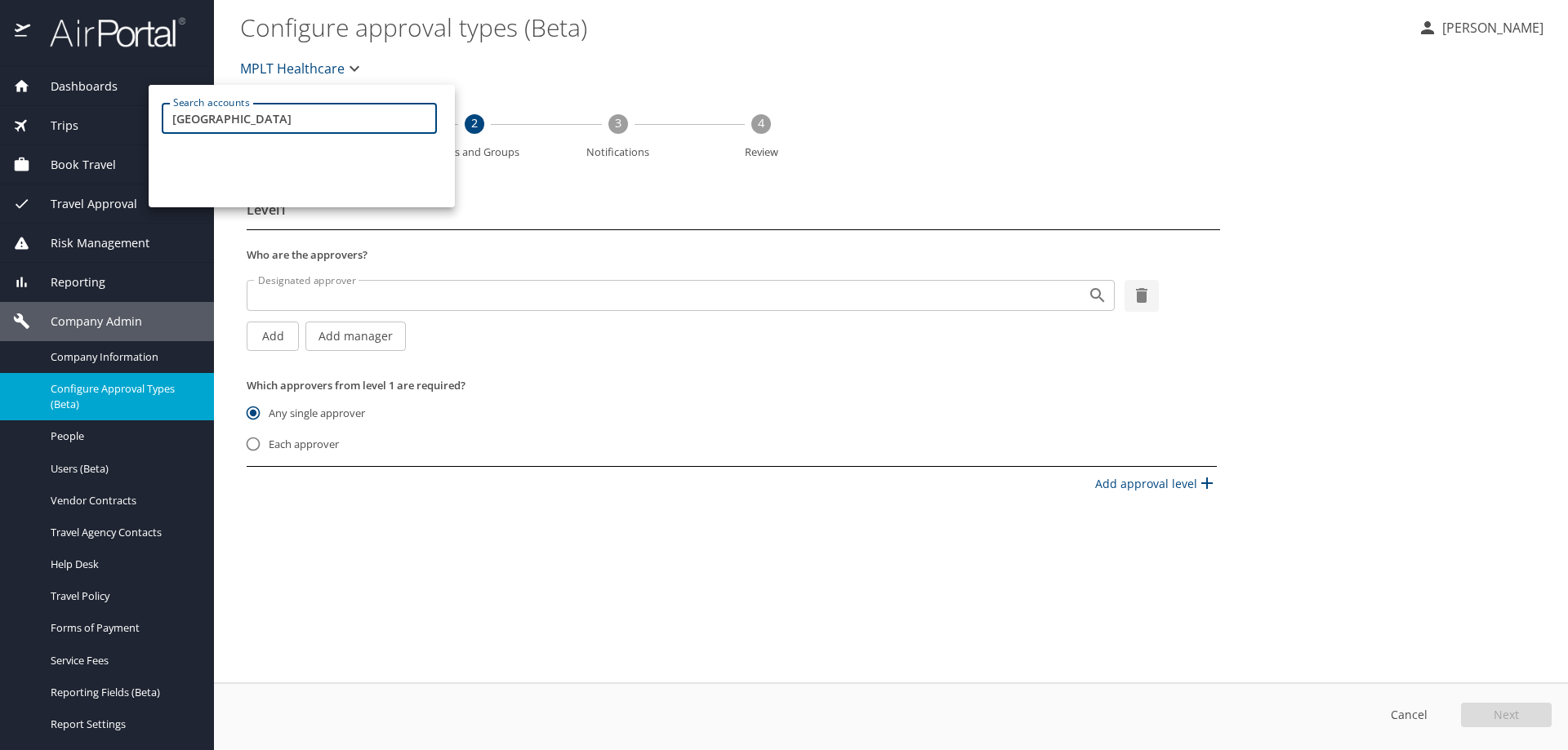
drag, startPoint x: 414, startPoint y: 118, endPoint x: 65, endPoint y: 166, distance: 352.3
click at [58, 162] on div "Search accounts [GEOGRAPHIC_DATA] Search accounts" at bounding box center [784, 375] width 1568 height 750
click at [391, 113] on input "[GEOGRAPHIC_DATA]" at bounding box center [304, 118] width 265 height 31
drag, startPoint x: 391, startPoint y: 117, endPoint x: 123, endPoint y: 120, distance: 268.0
click at [123, 120] on div "Search accounts [GEOGRAPHIC_DATA] Search accounts" at bounding box center [784, 375] width 1568 height 750
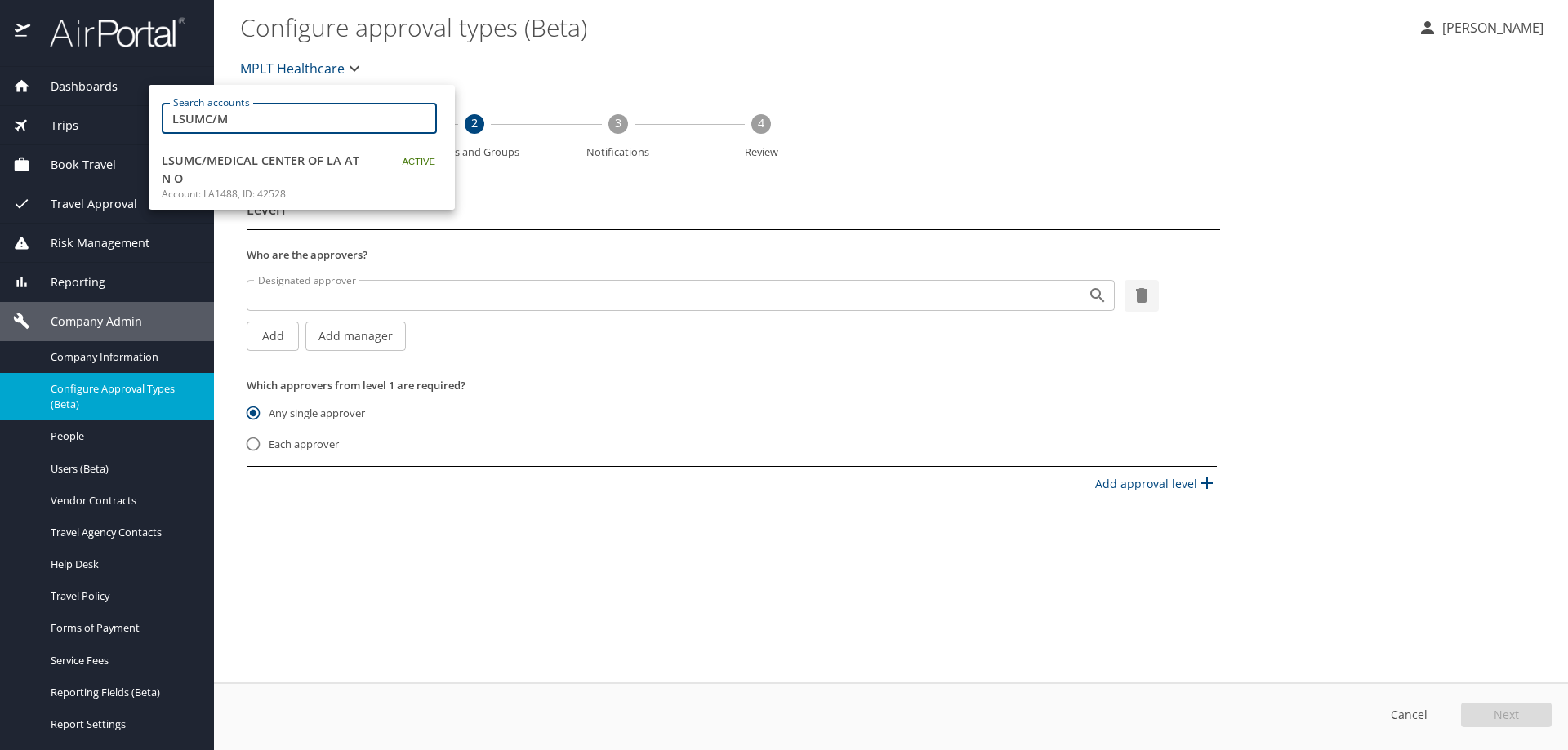
type input "LSUMC/M"
click at [247, 159] on span "LSUMC/MEDICAL CENTER OF LA AT N O" at bounding box center [263, 170] width 204 height 36
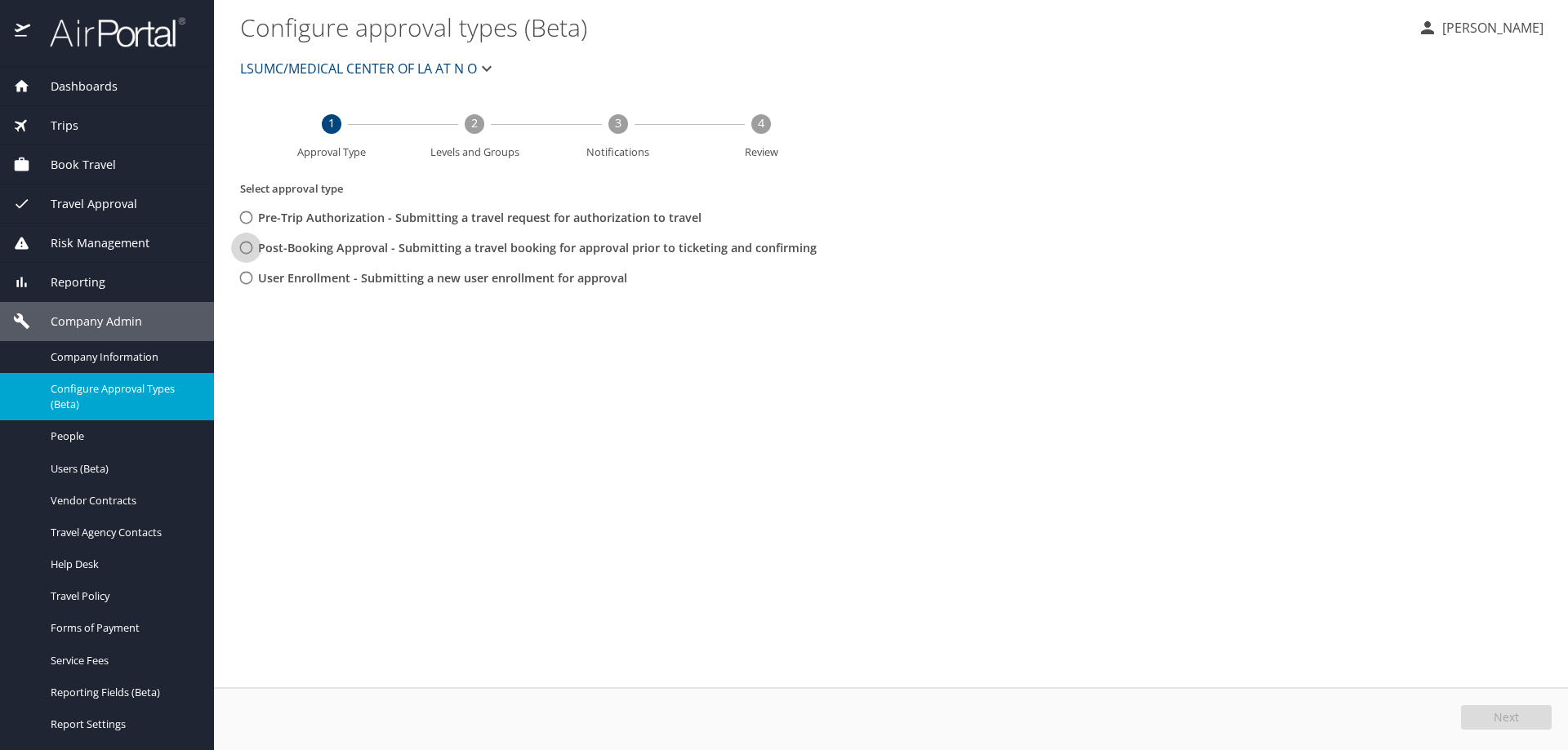
click at [248, 246] on input "Post-Booking Approval - Submitting a travel booking for approval prior to ticke…" at bounding box center [246, 248] width 30 height 30
radio input "true"
click at [1463, 723] on button "Next" at bounding box center [1505, 717] width 90 height 25
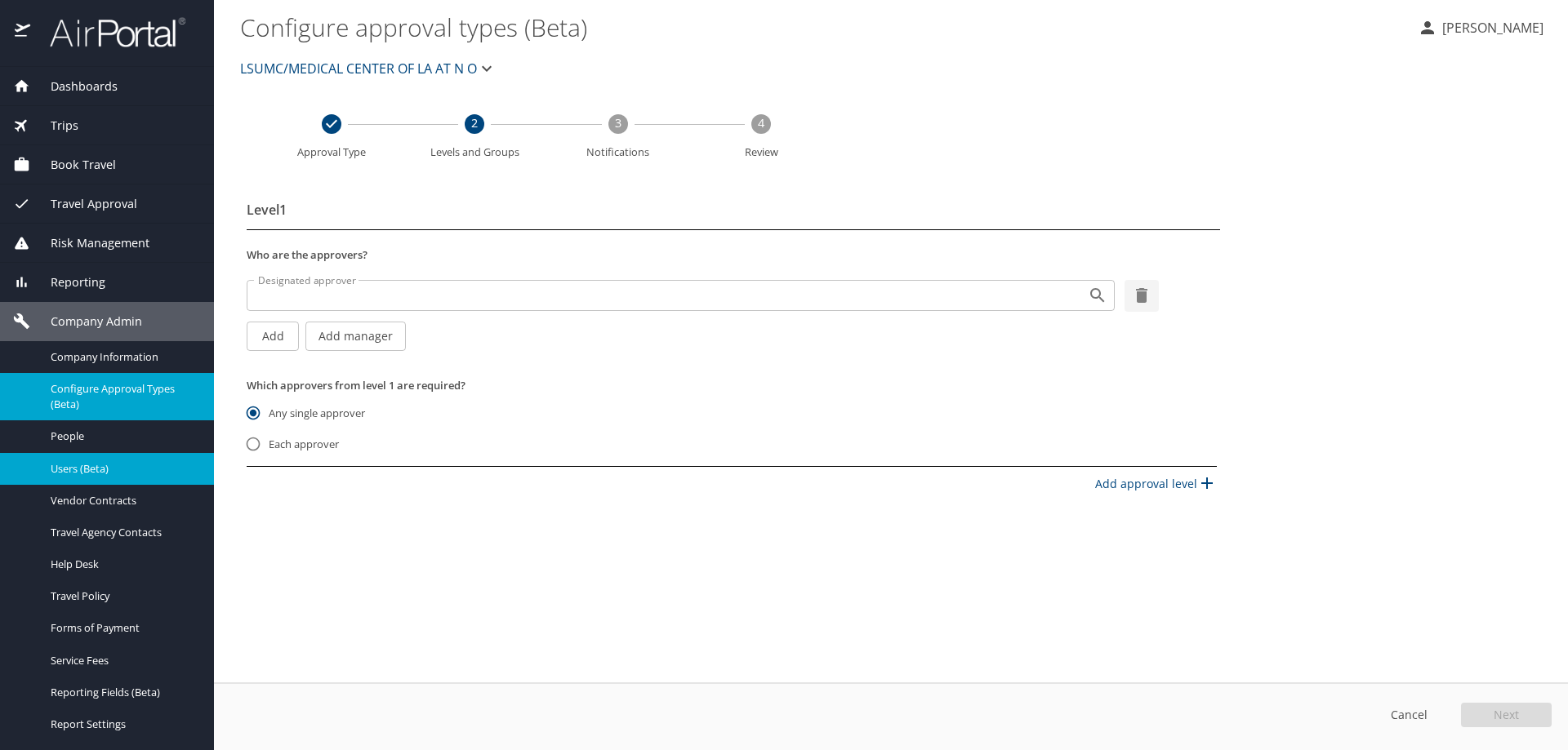
click at [99, 474] on span "Users (Beta)" at bounding box center [123, 469] width 144 height 15
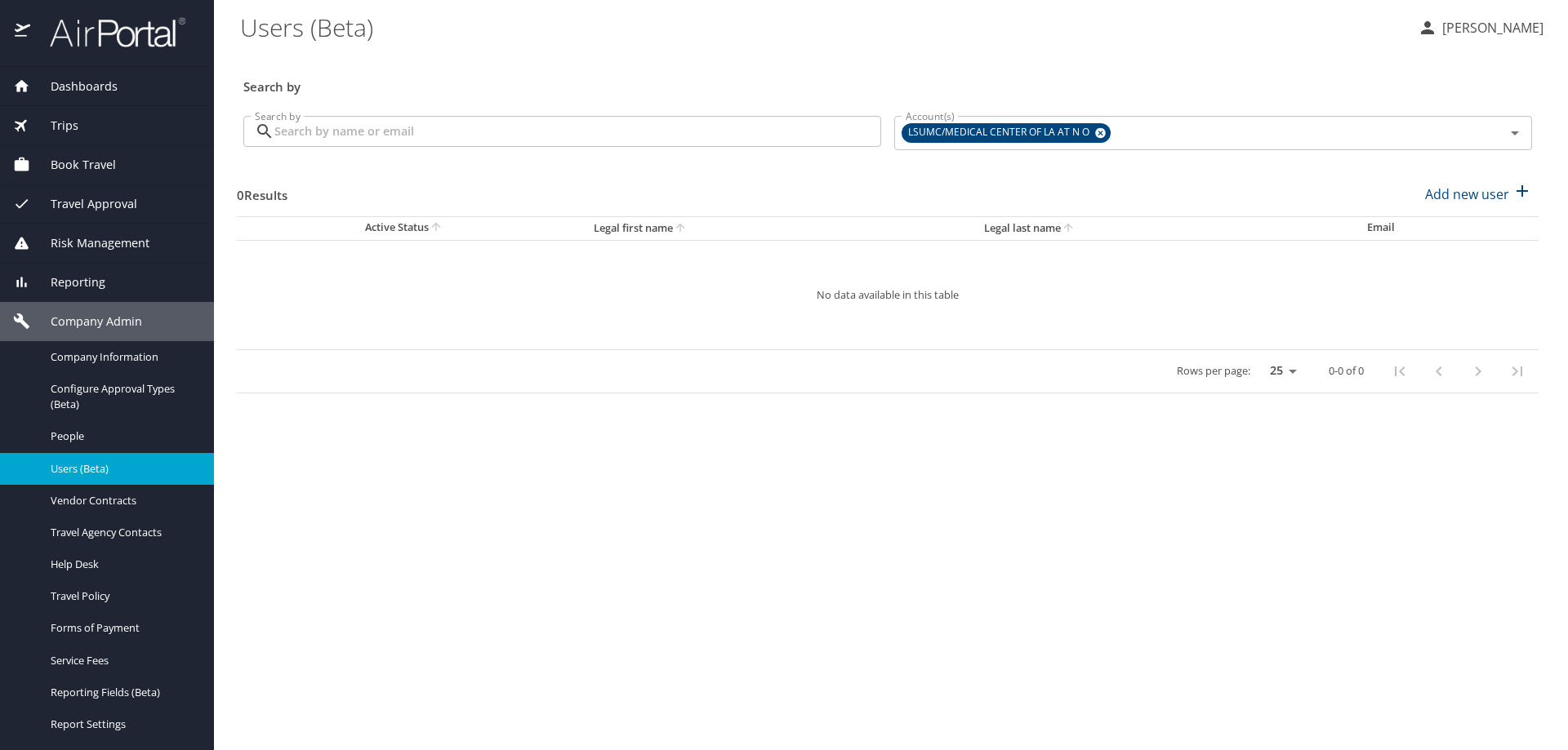
click at [433, 122] on input "Search by" at bounding box center [577, 131] width 606 height 31
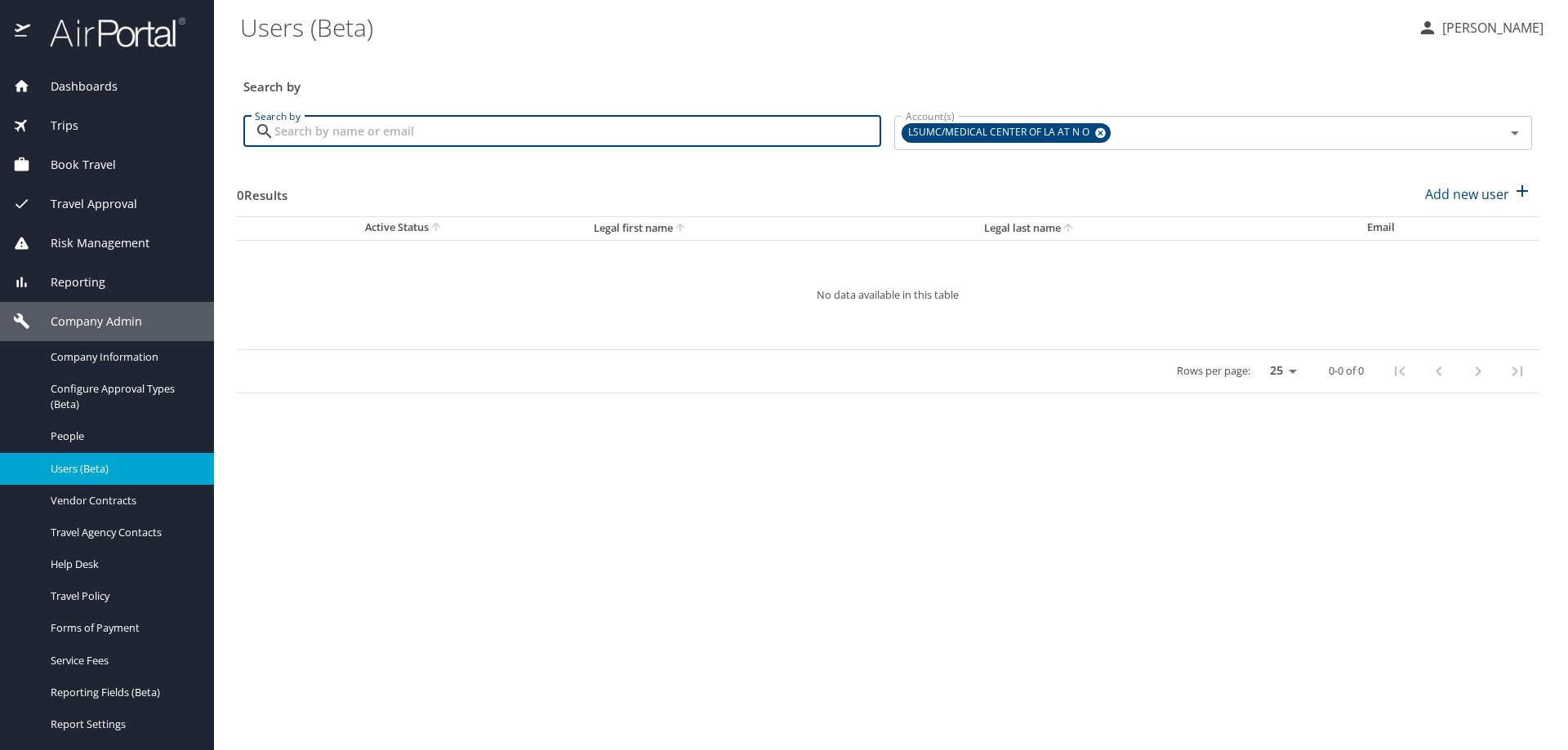
paste input "[EMAIL_ADDRESS][DOMAIN_NAME]"
click at [1101, 131] on icon at bounding box center [1100, 134] width 11 height 11
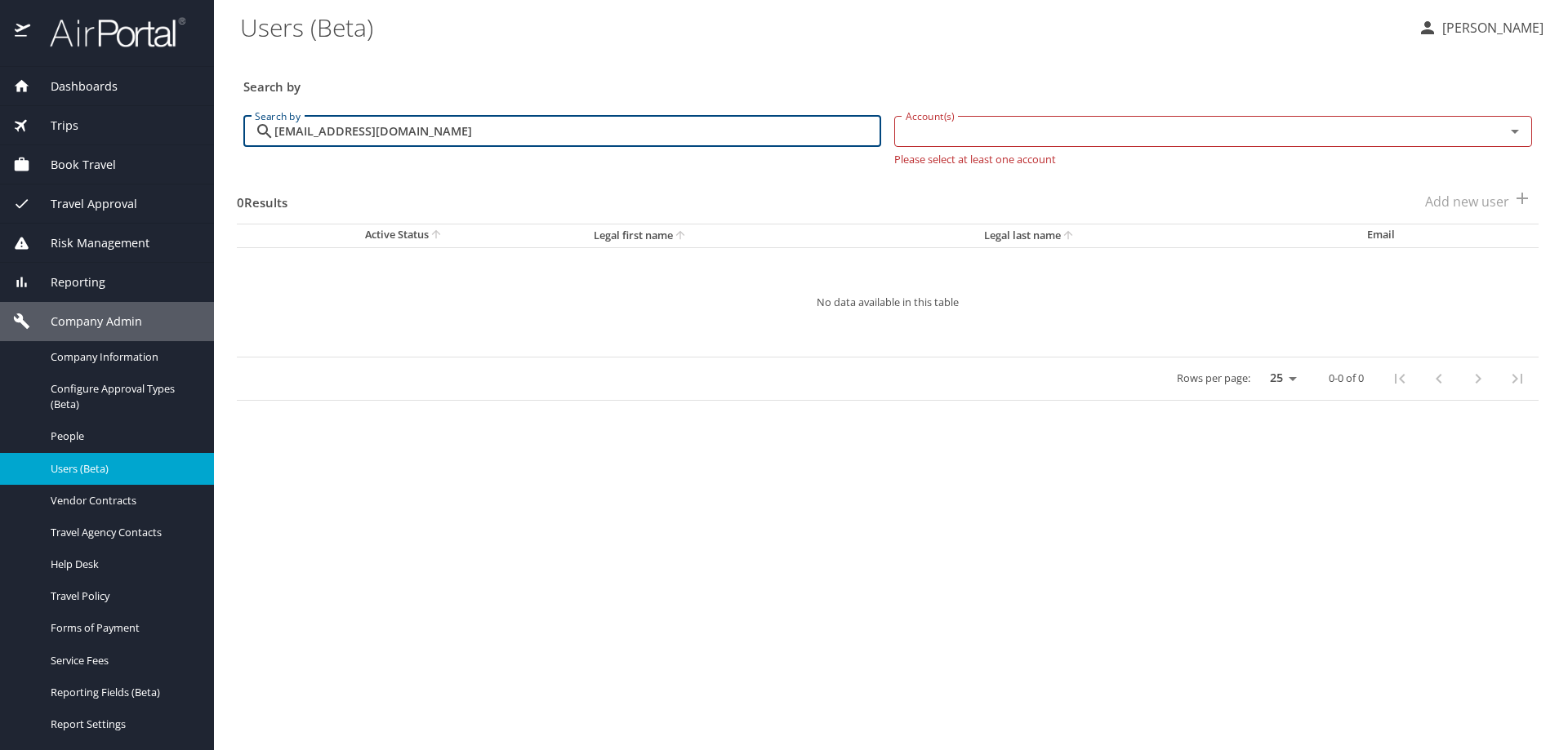
type input "[EMAIL_ADDRESS][DOMAIN_NAME]"
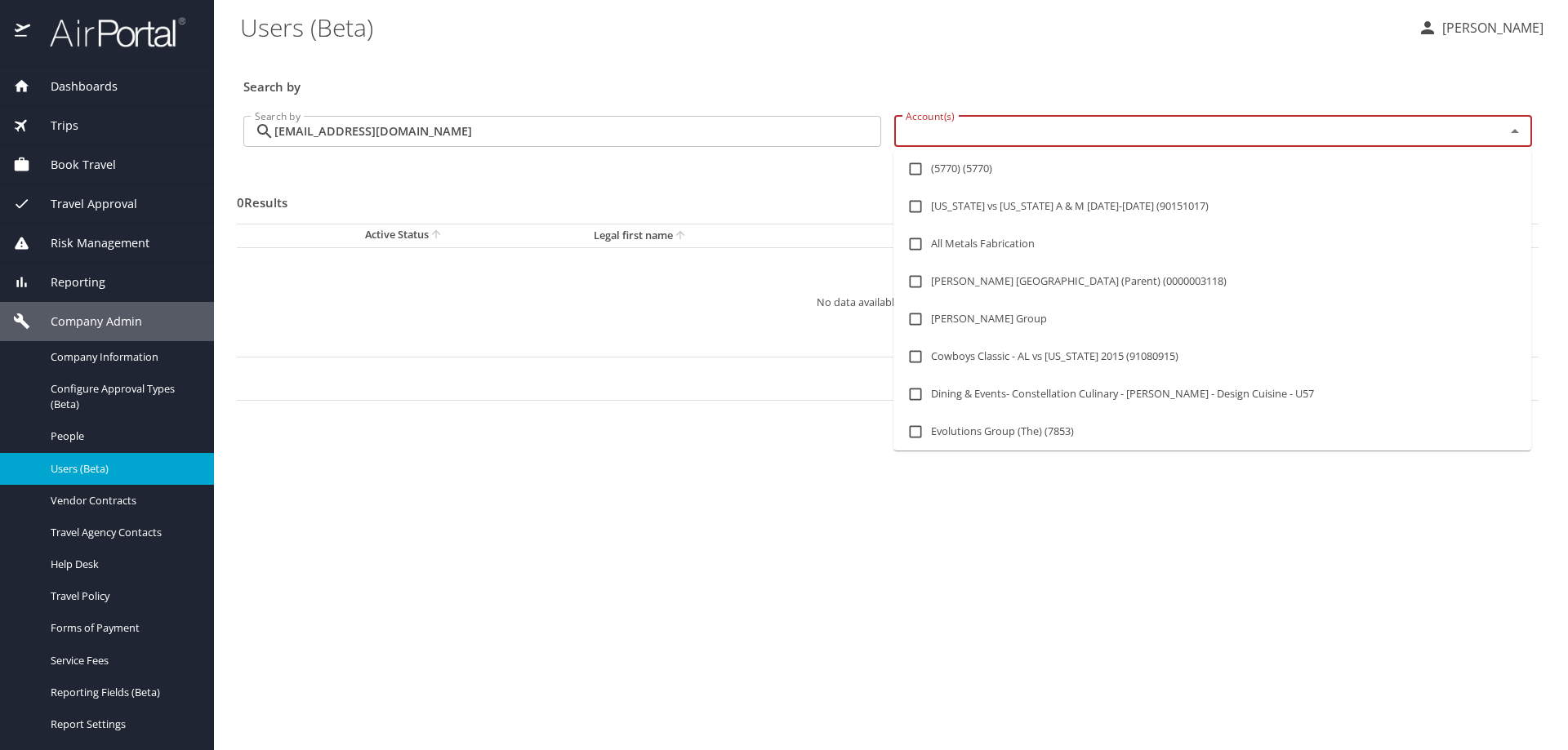
click at [1094, 132] on input "Account(s)" at bounding box center [1189, 131] width 580 height 21
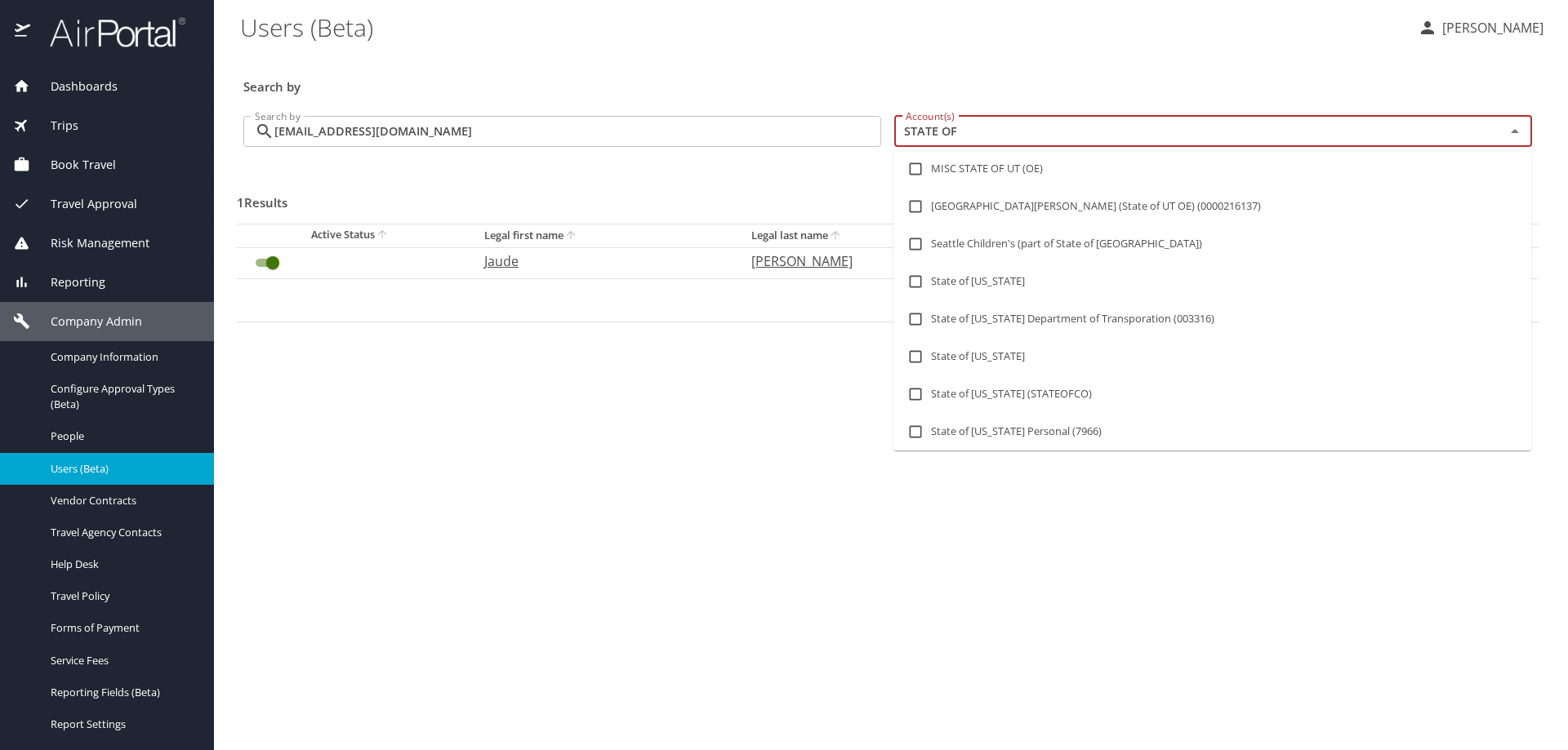
type input "STATE OF L"
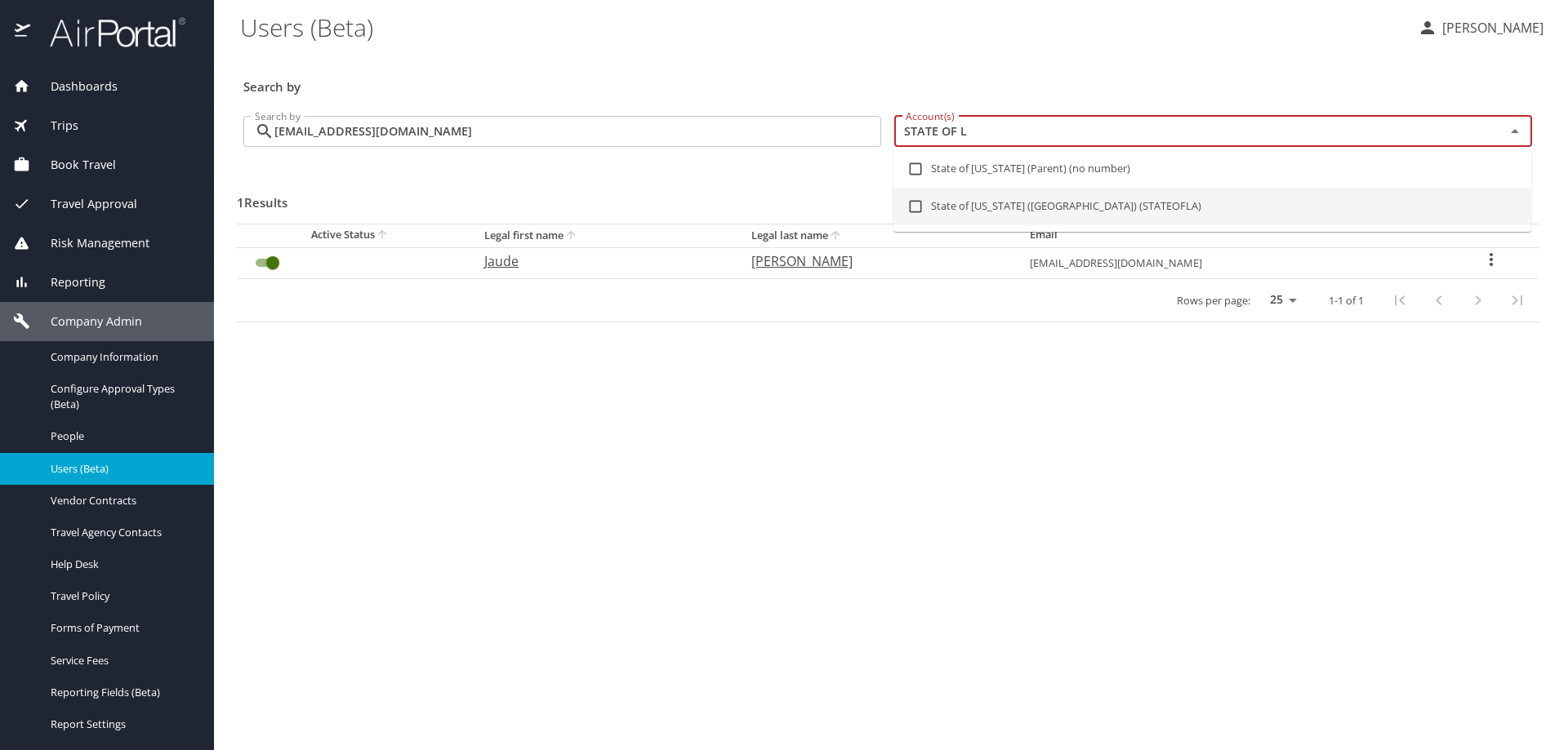
click at [924, 203] on input "checkbox" at bounding box center [915, 206] width 31 height 31
checkbox input "true"
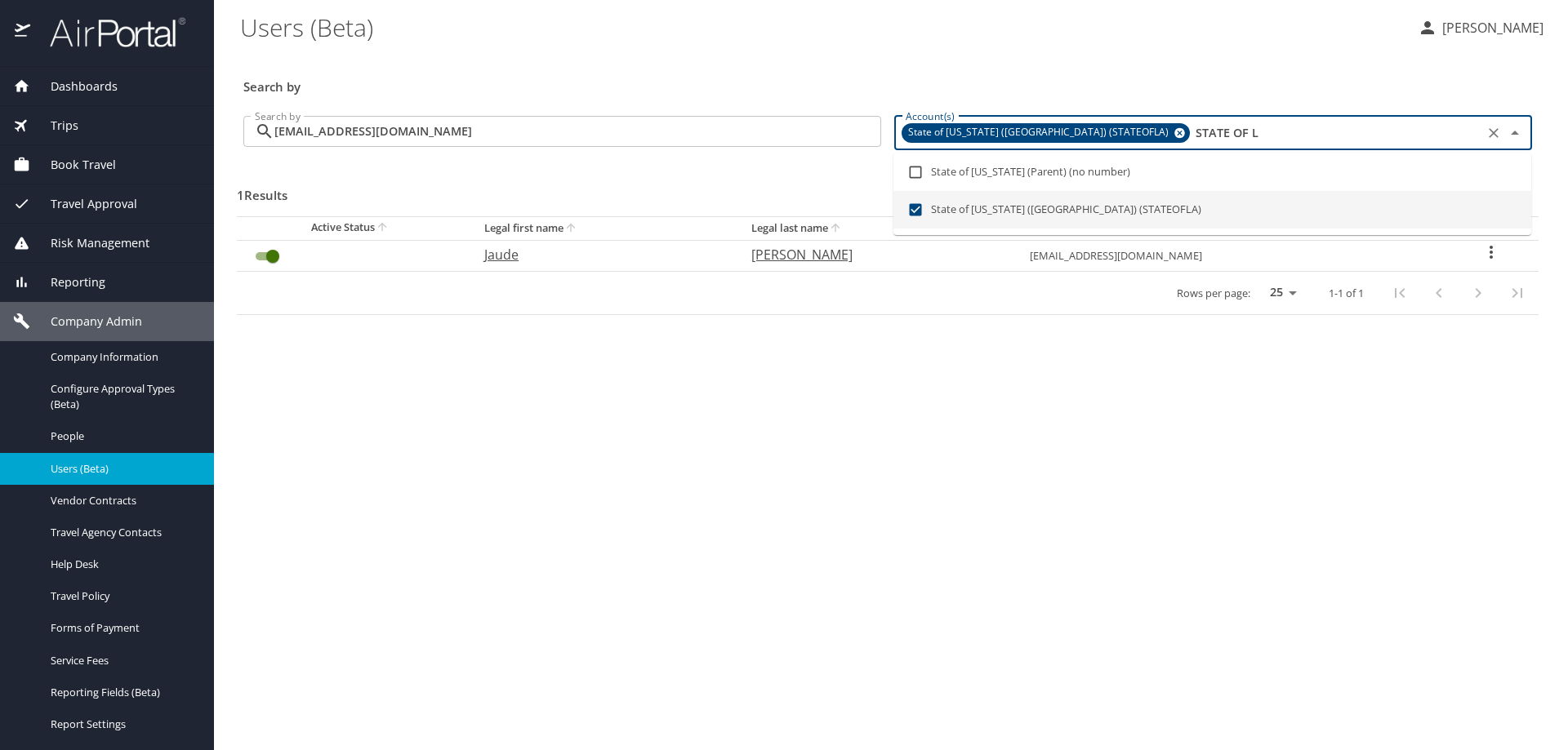
type input "STATE OF L"
click at [1481, 256] on icon "User Search Table" at bounding box center [1490, 252] width 19 height 19
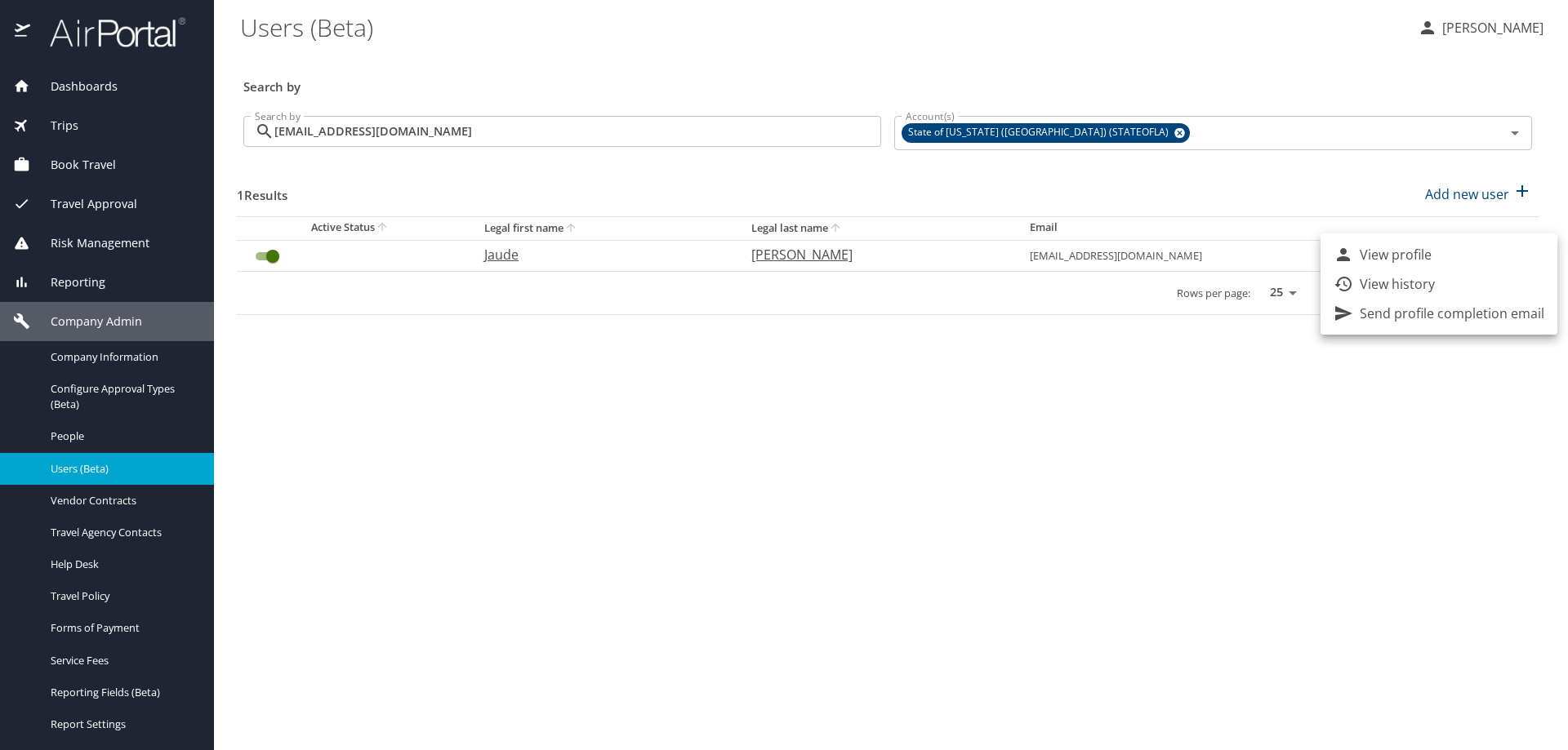
click at [1456, 262] on li "View profile" at bounding box center [1439, 255] width 237 height 30
select select "US"
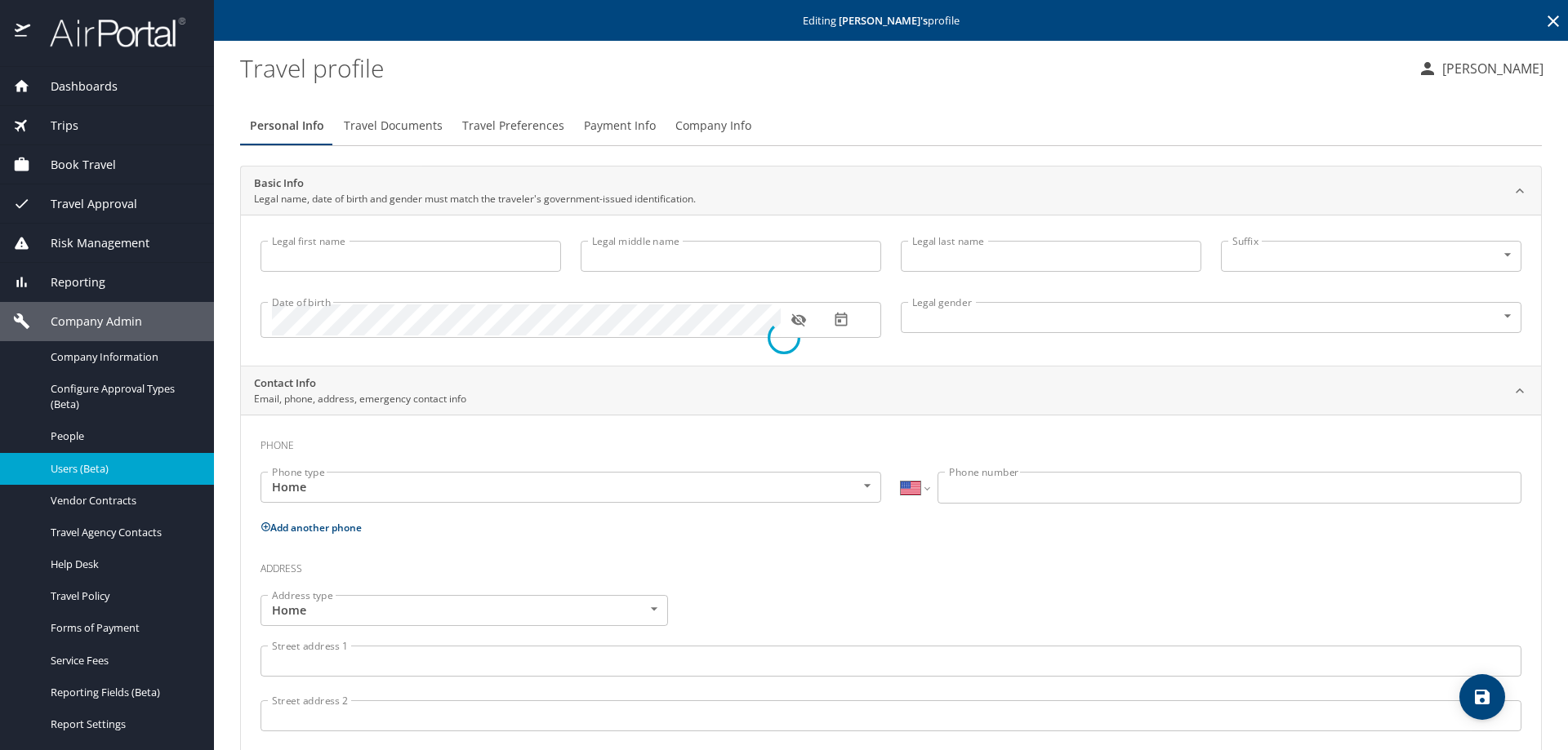
type input "Jaude"
type input "[PERSON_NAME]"
type input "[DEMOGRAPHIC_DATA]"
type input "[PERSON_NAME]"
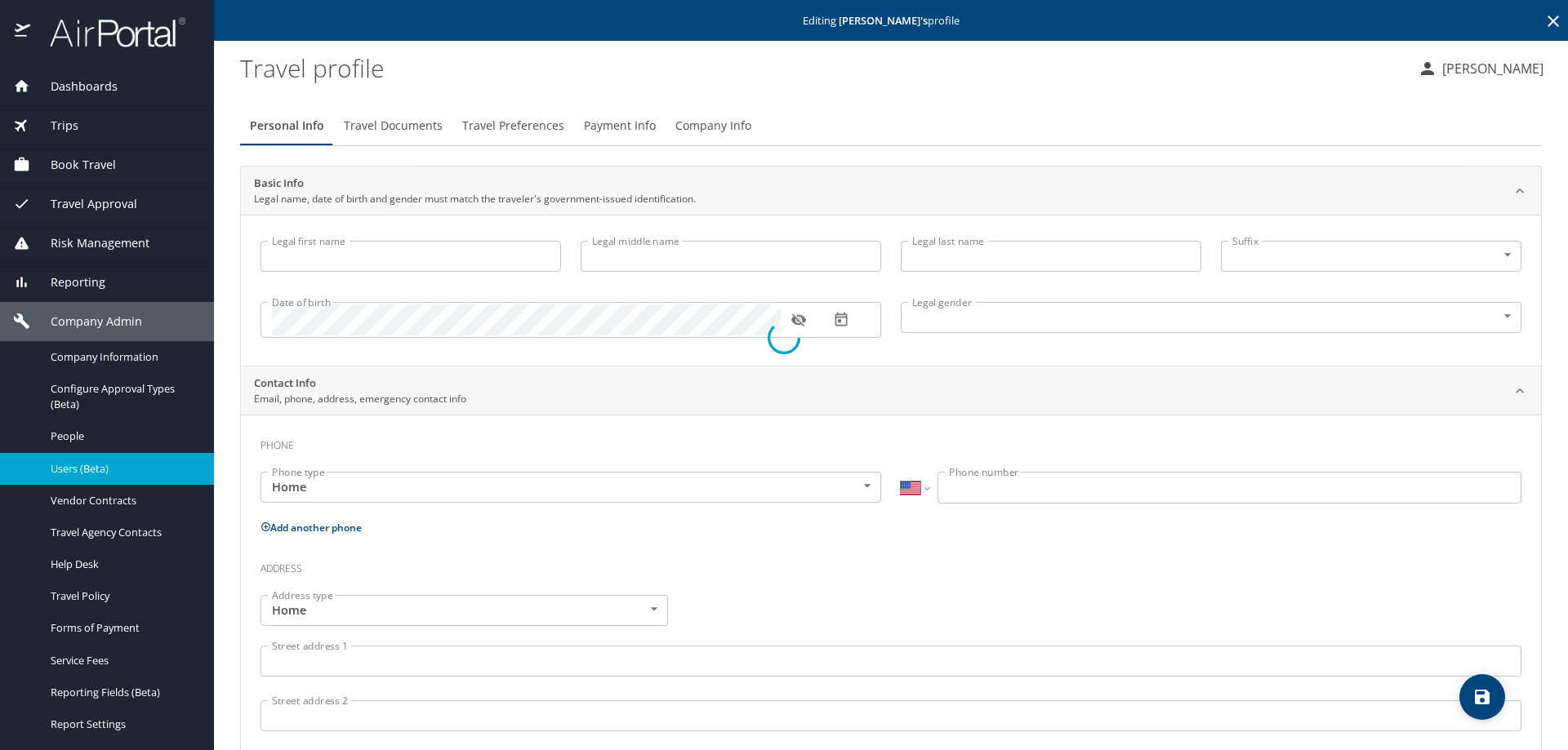
type input "[PHONE_NUMBER]"
type input "[EMAIL_ADDRESS][DOMAIN_NAME]"
select select "US"
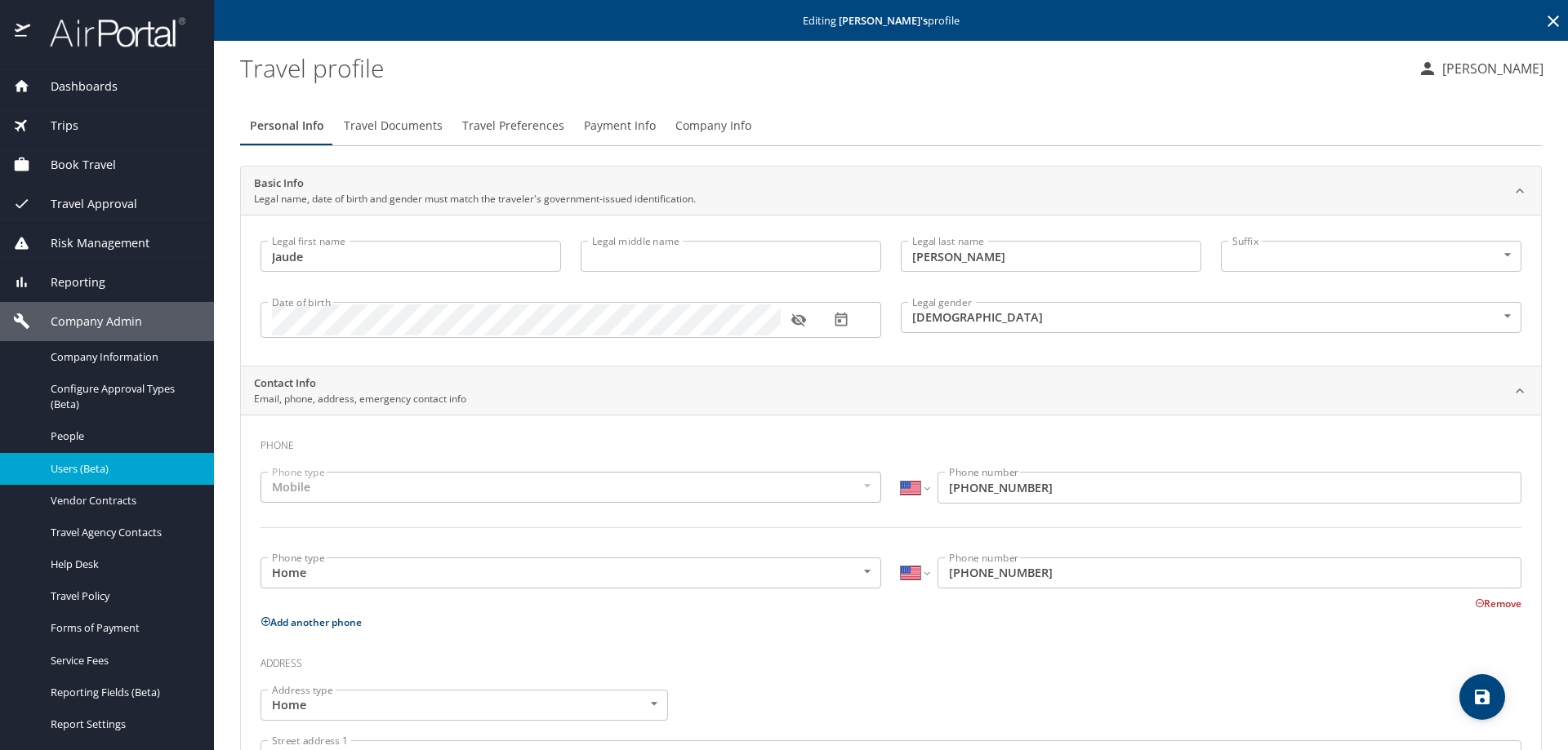
click at [710, 124] on span "Company Info" at bounding box center [713, 126] width 76 height 20
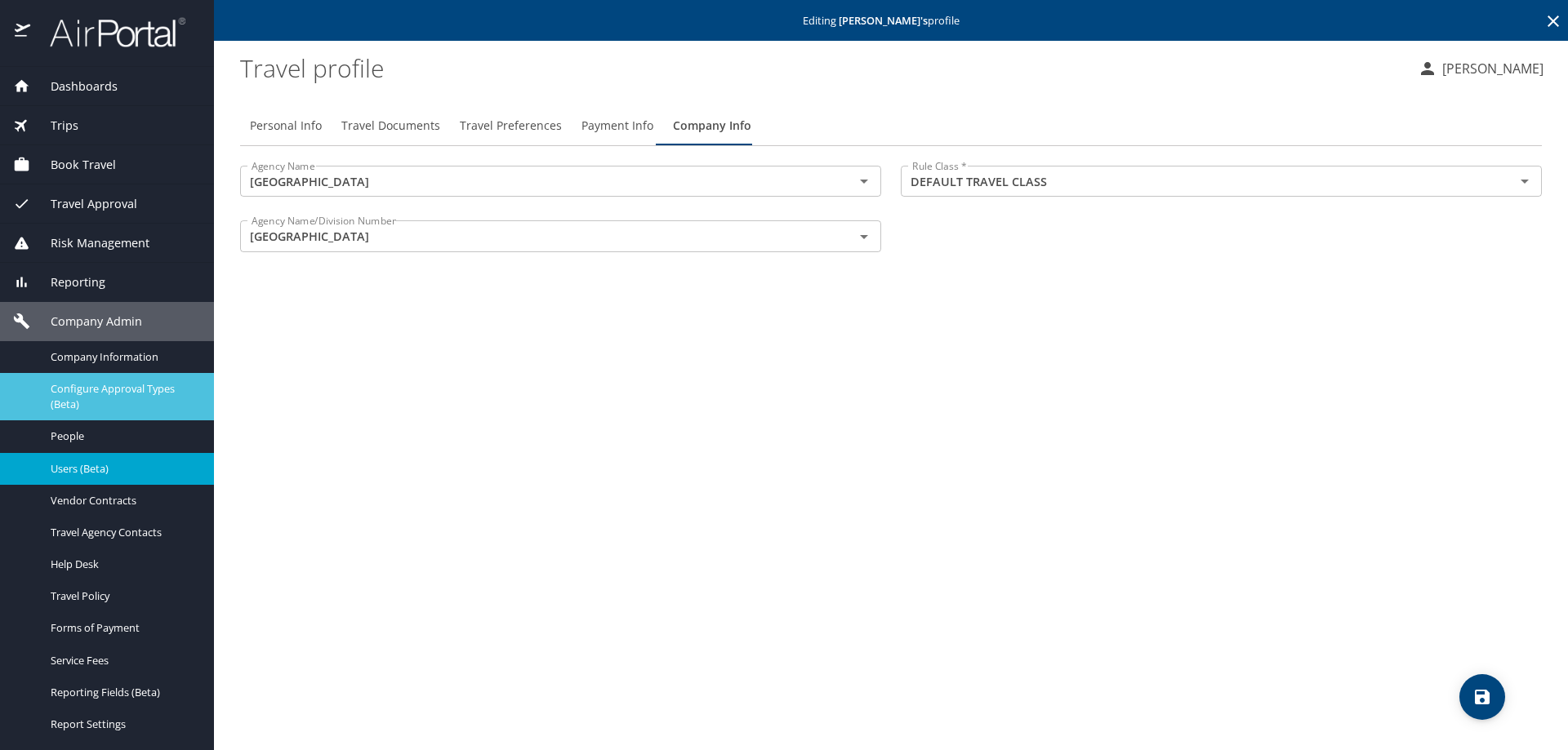
click at [119, 391] on span "Configure Approval Types (Beta)" at bounding box center [123, 397] width 144 height 31
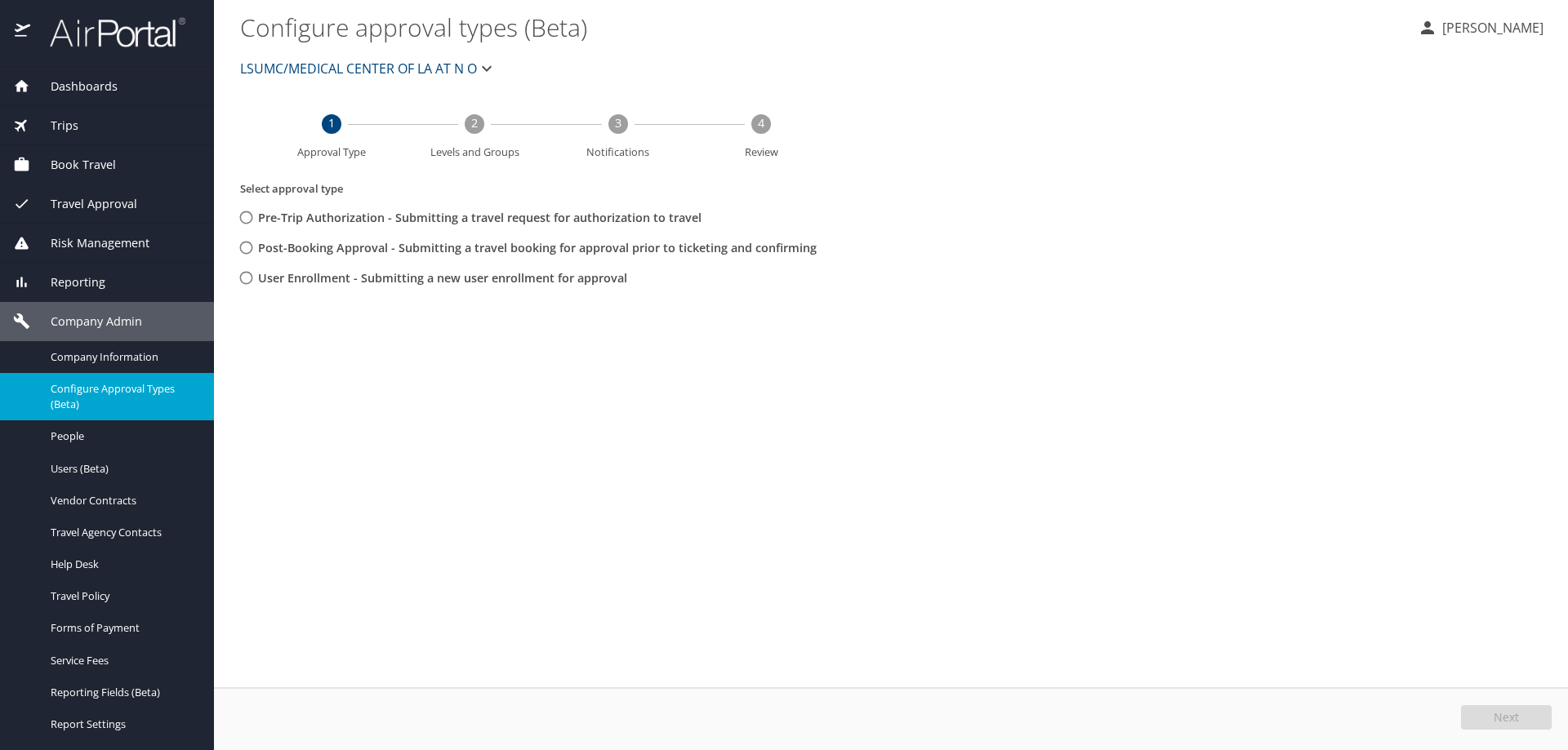
click at [345, 63] on span "LSUMC/MEDICAL CENTER OF LA AT N O" at bounding box center [359, 68] width 237 height 23
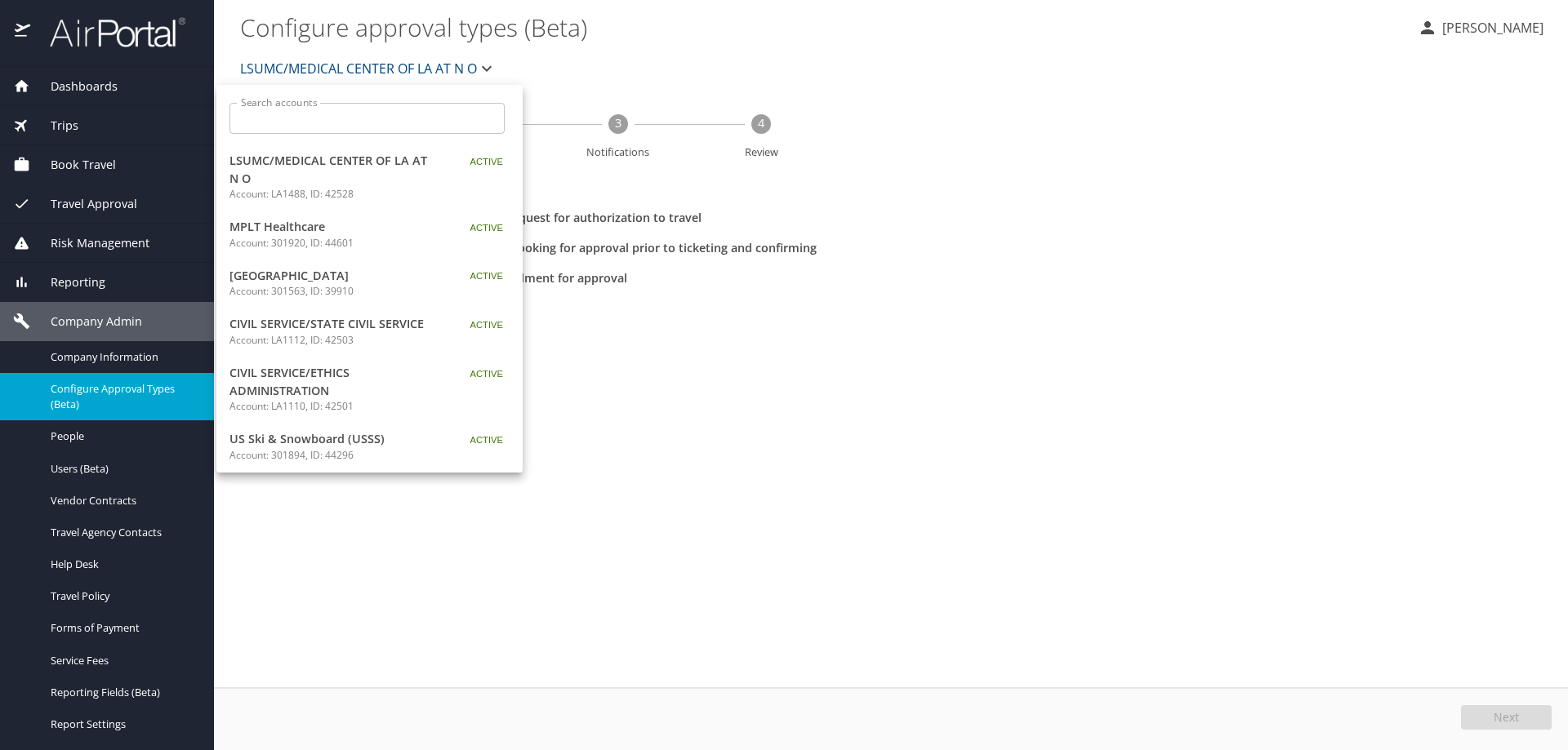
click at [336, 120] on input "Search accounts" at bounding box center [372, 118] width 265 height 31
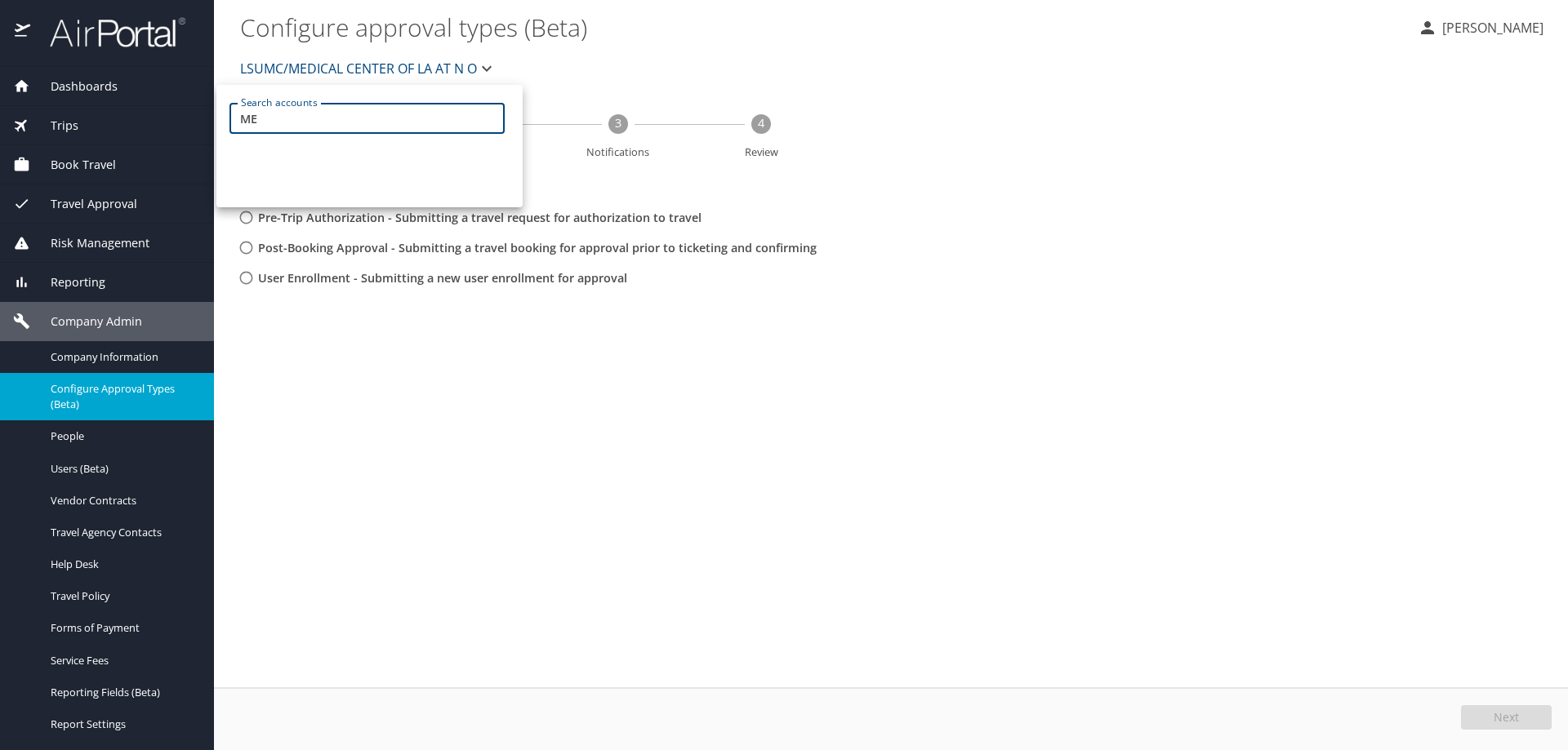
type input "M"
type input "L"
type input "LA1489"
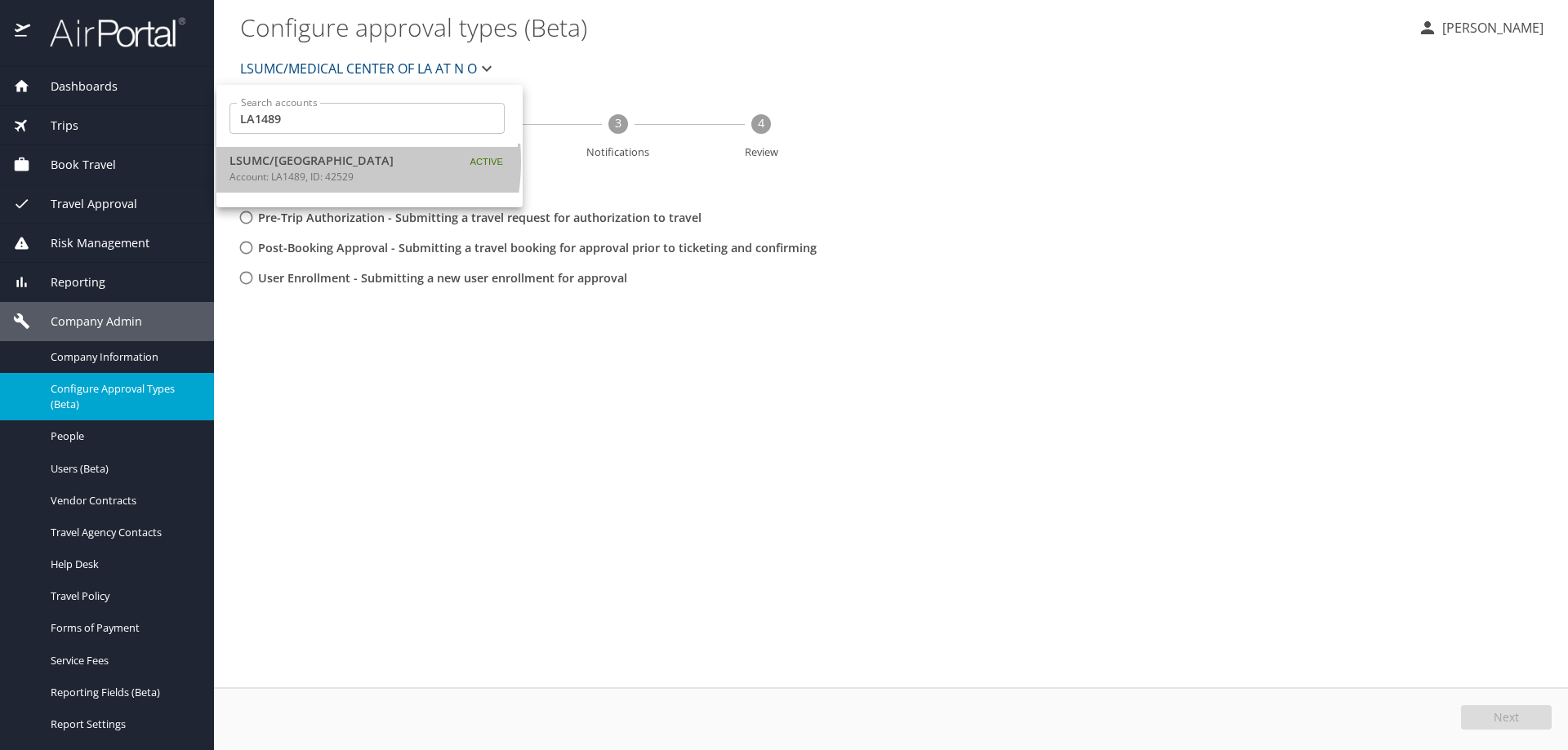
click at [299, 161] on span "LSUMC/[GEOGRAPHIC_DATA]" at bounding box center [331, 161] width 204 height 18
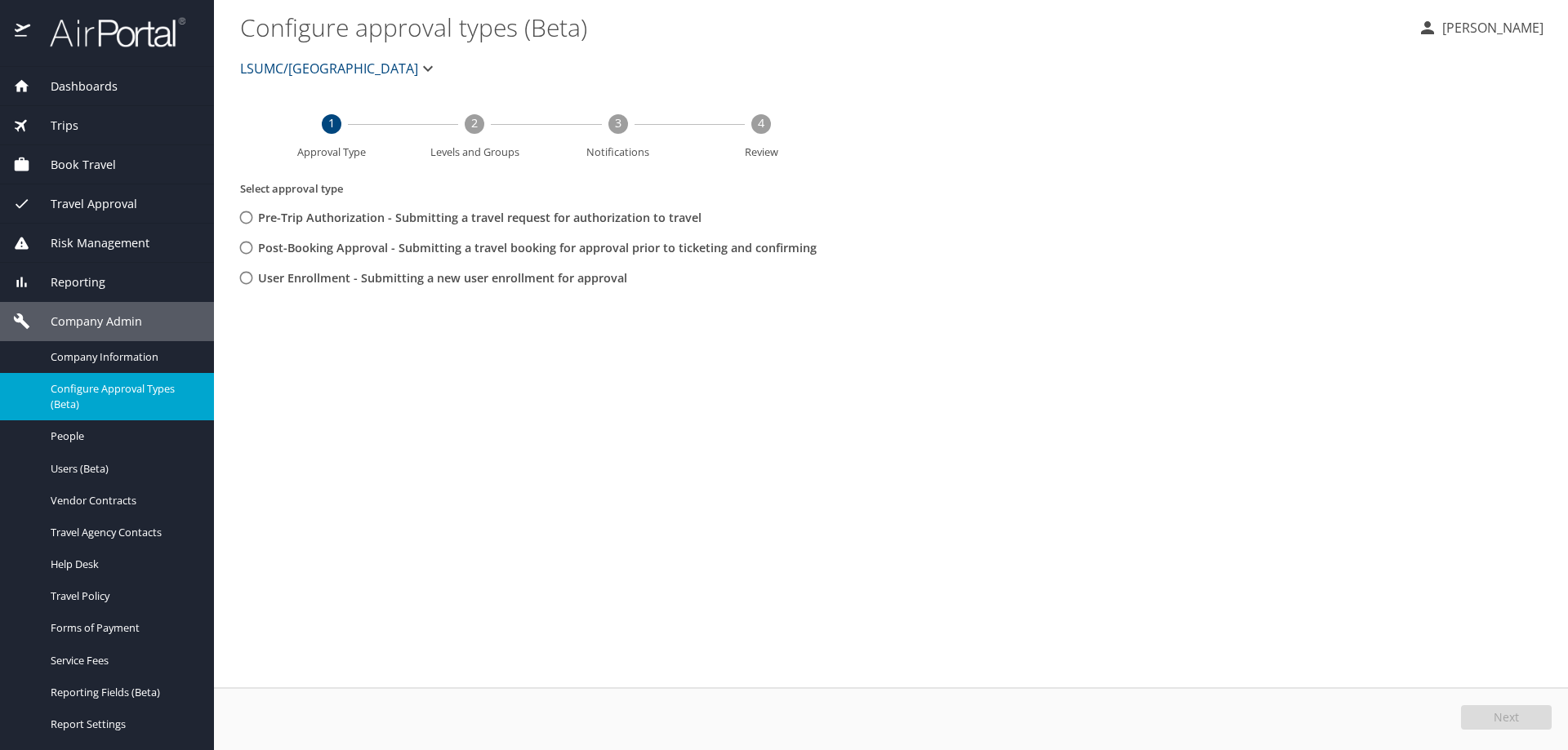
click at [245, 249] on input "Post-Booking Approval - Submitting a travel booking for approval prior to ticke…" at bounding box center [246, 248] width 30 height 30
radio input "true"
click at [1496, 715] on span "Next" at bounding box center [1506, 718] width 25 height 12
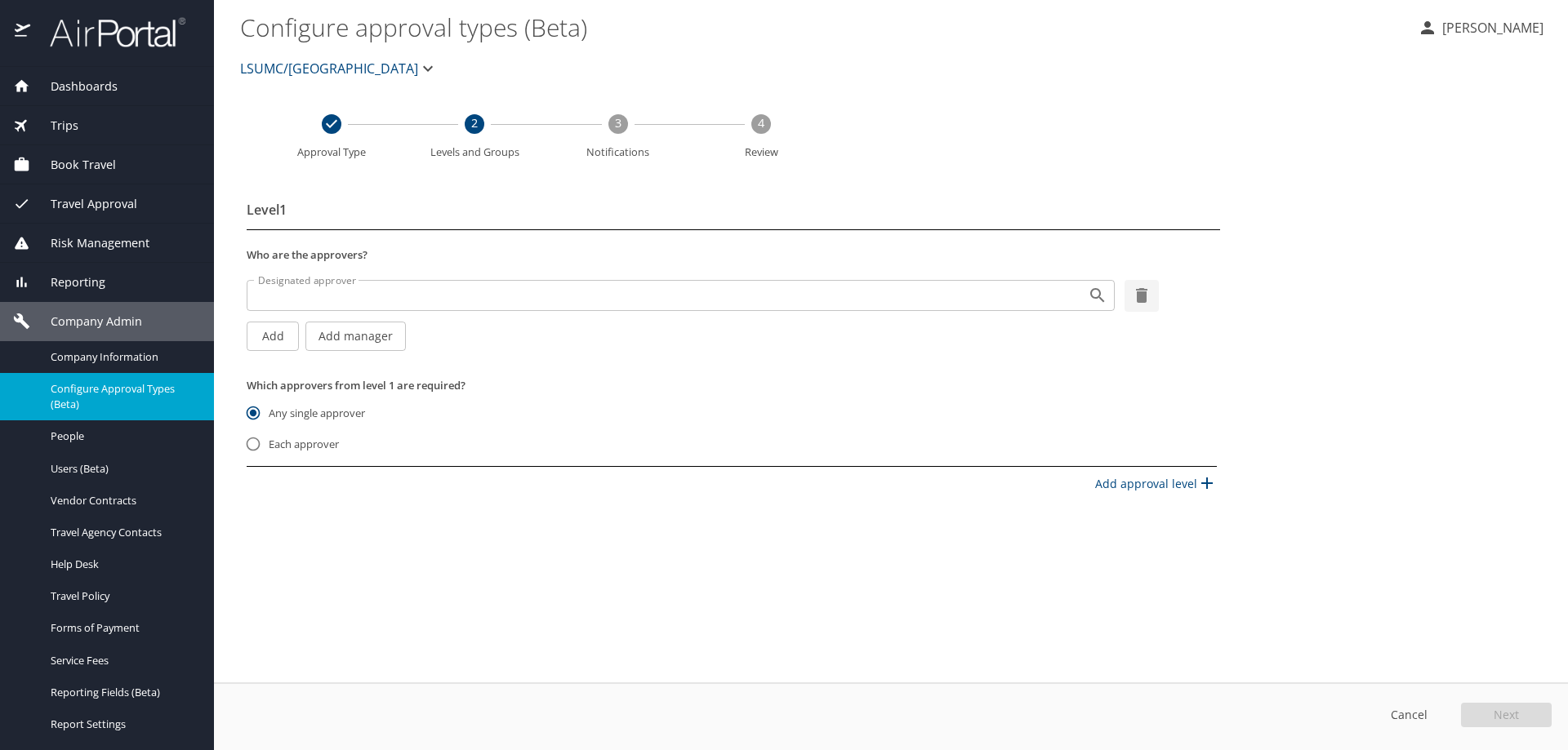
click at [370, 65] on span "LSUMC/[GEOGRAPHIC_DATA]" at bounding box center [329, 68] width 178 height 23
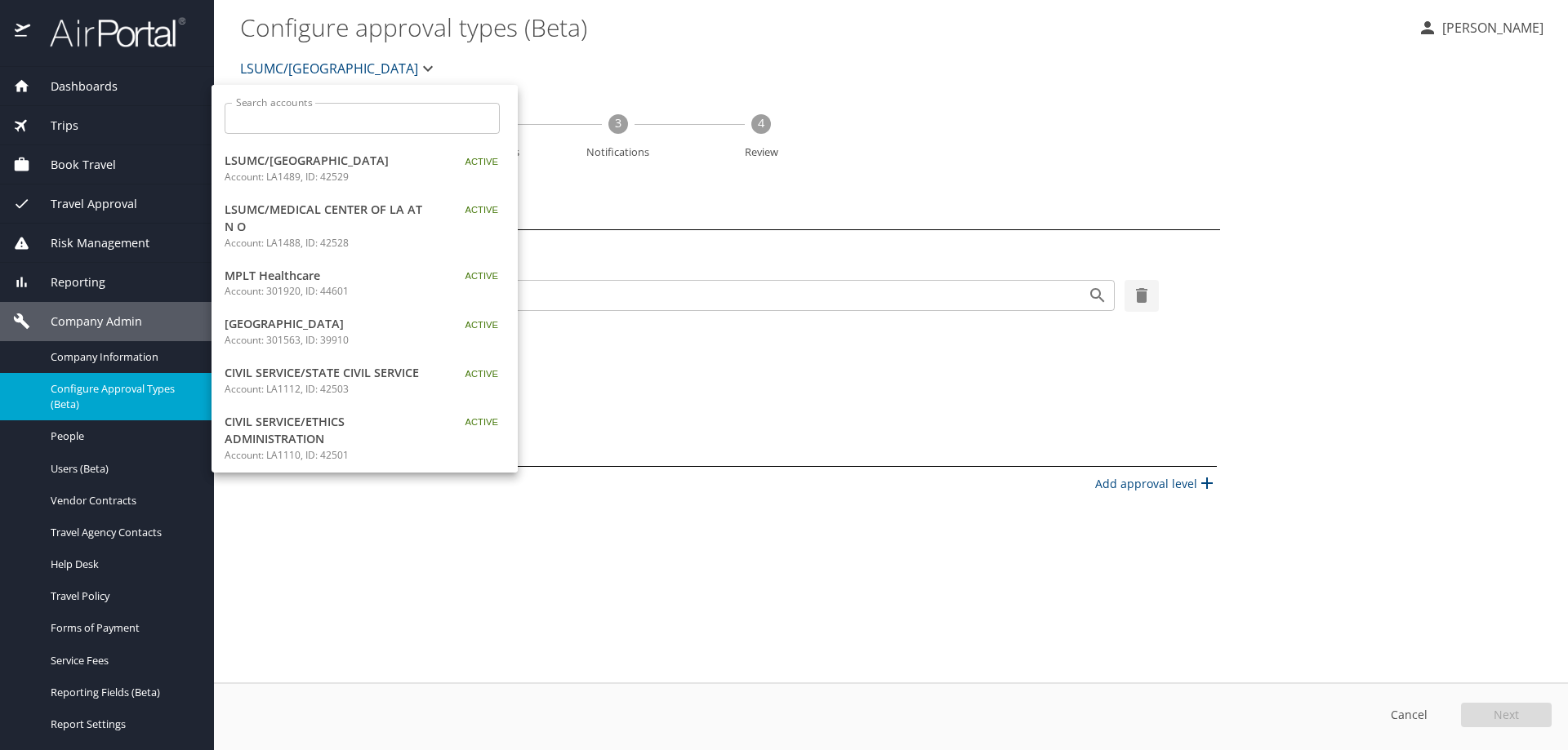
click at [282, 348] on p "Account: 301563, ID: 39910" at bounding box center [326, 340] width 204 height 14
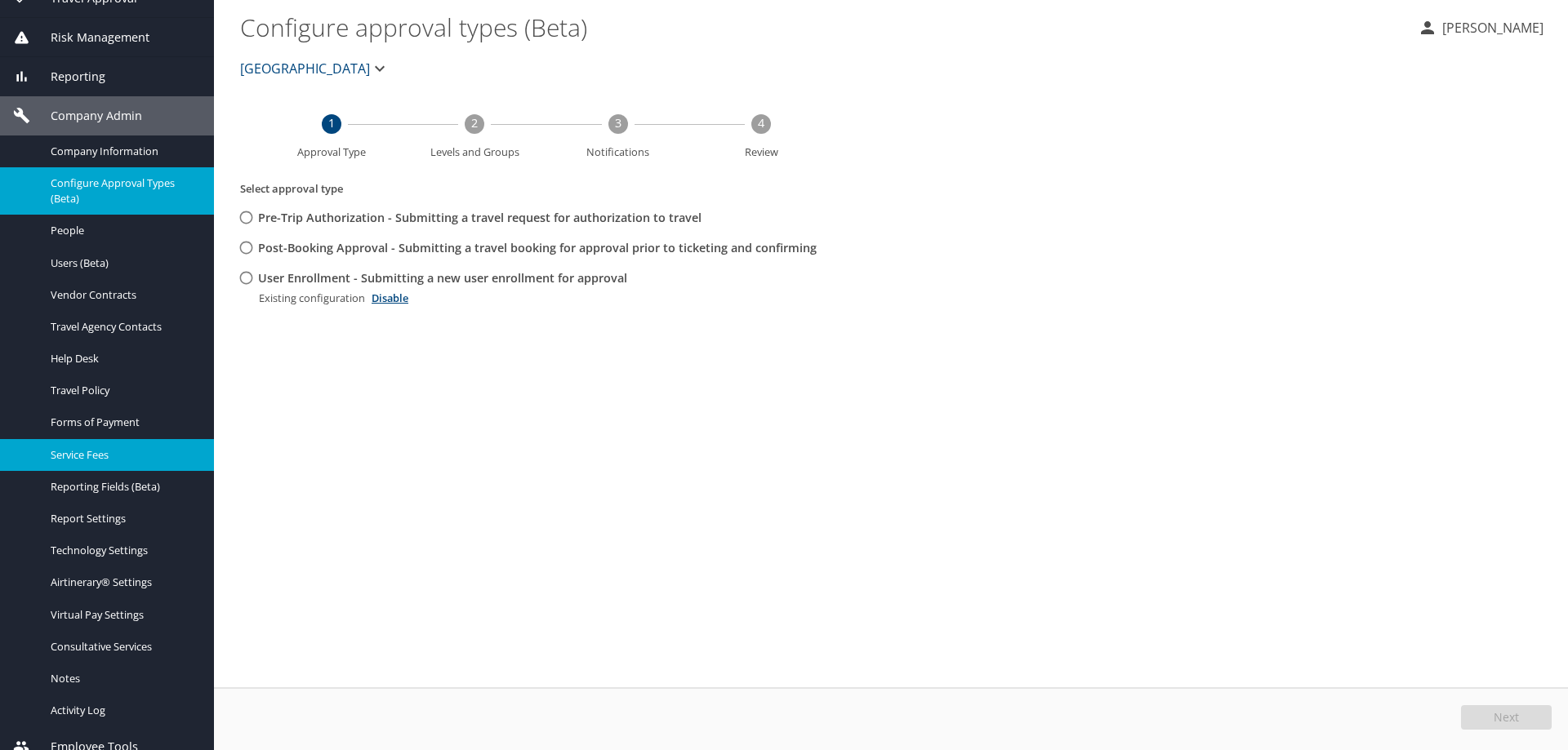
scroll to position [222, 0]
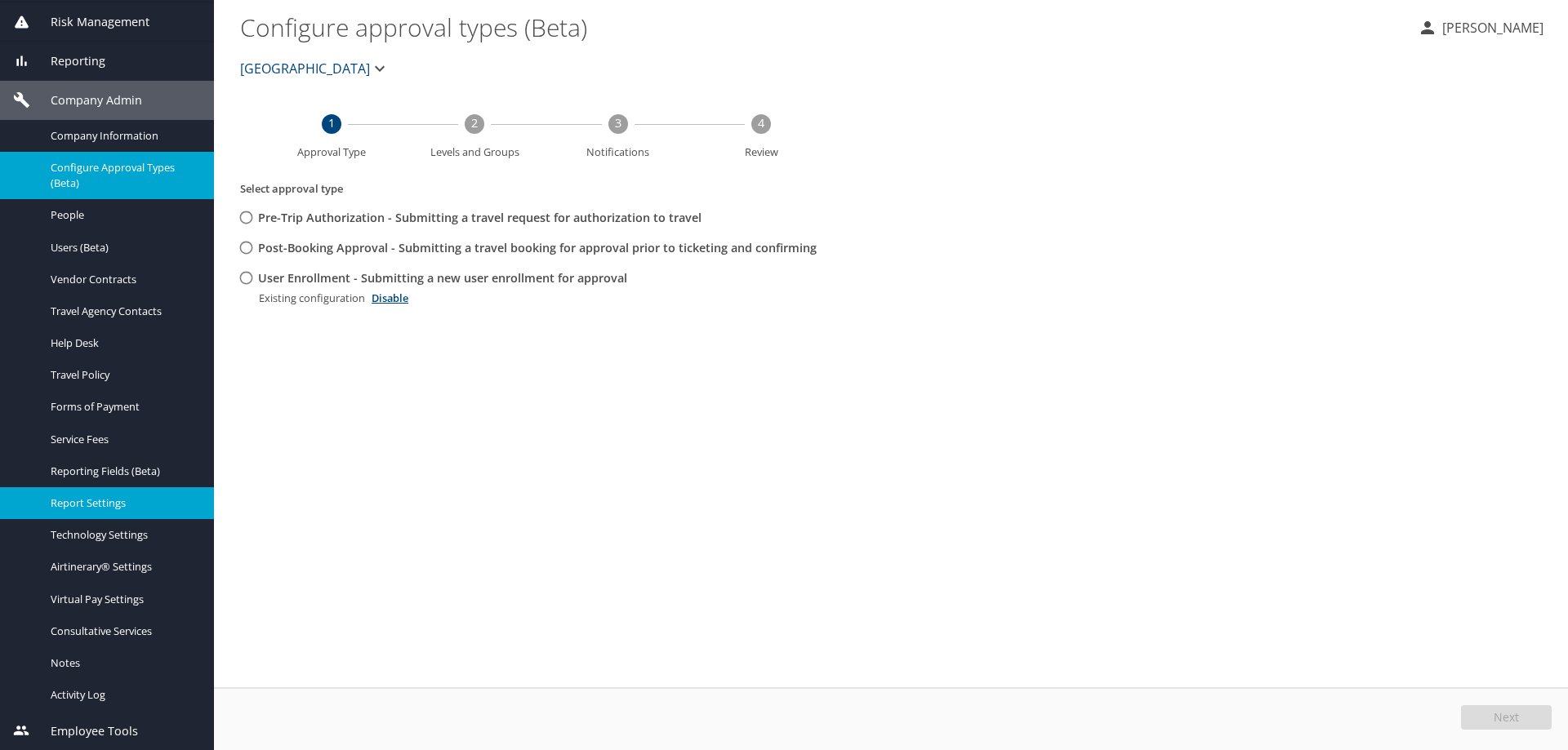
click at [149, 506] on span "Report Settings" at bounding box center [123, 503] width 144 height 15
